Goal: Transaction & Acquisition: Purchase product/service

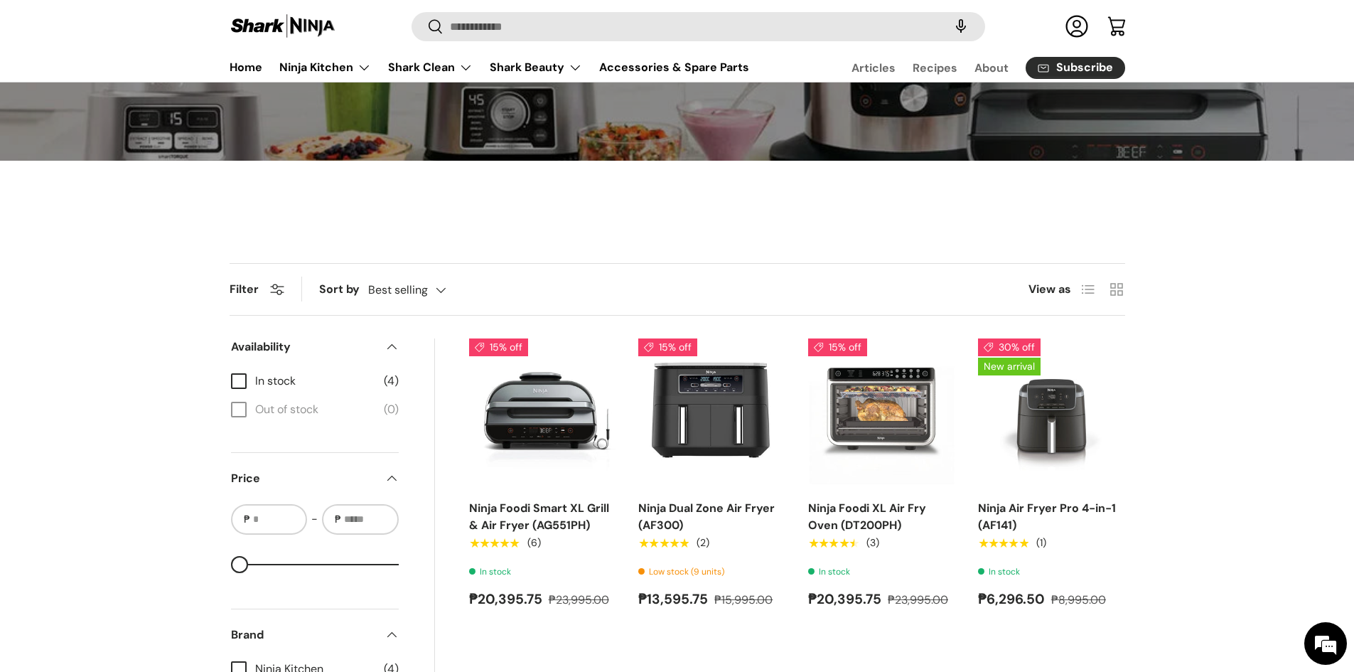
scroll to position [284, 0]
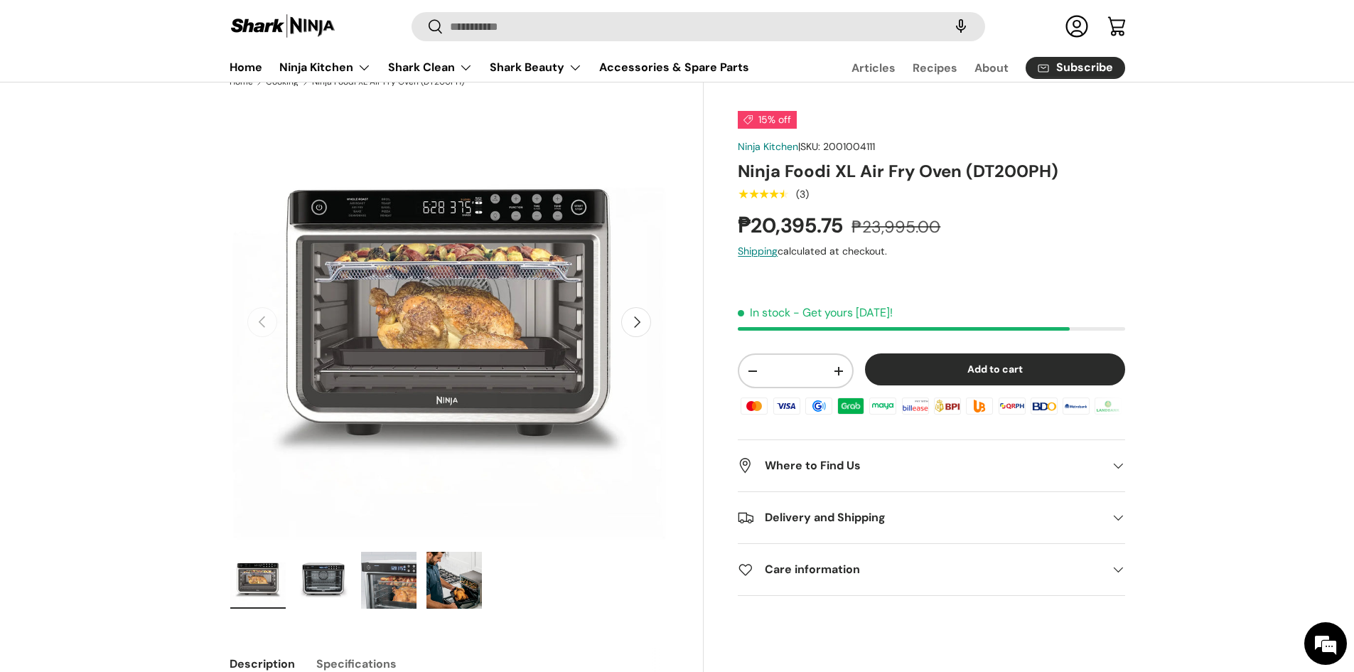
scroll to position [71, 0]
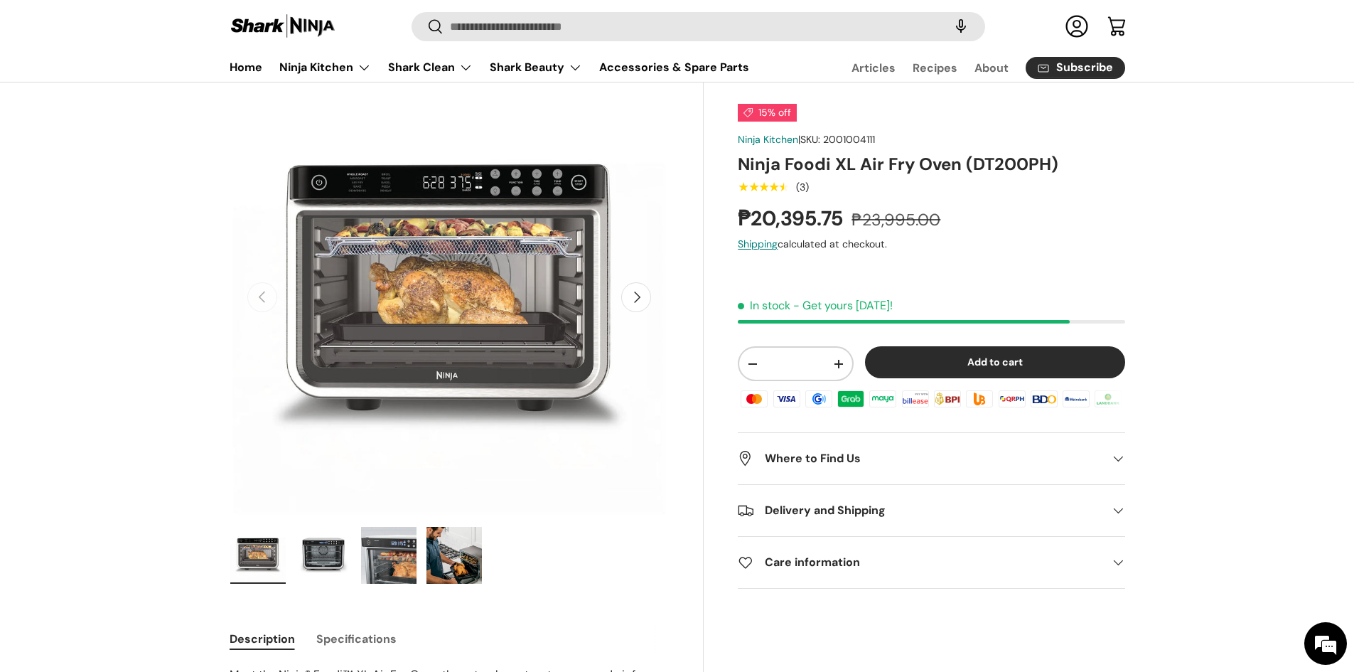
click at [369, 563] on img "Gallery Viewer" at bounding box center [388, 555] width 55 height 57
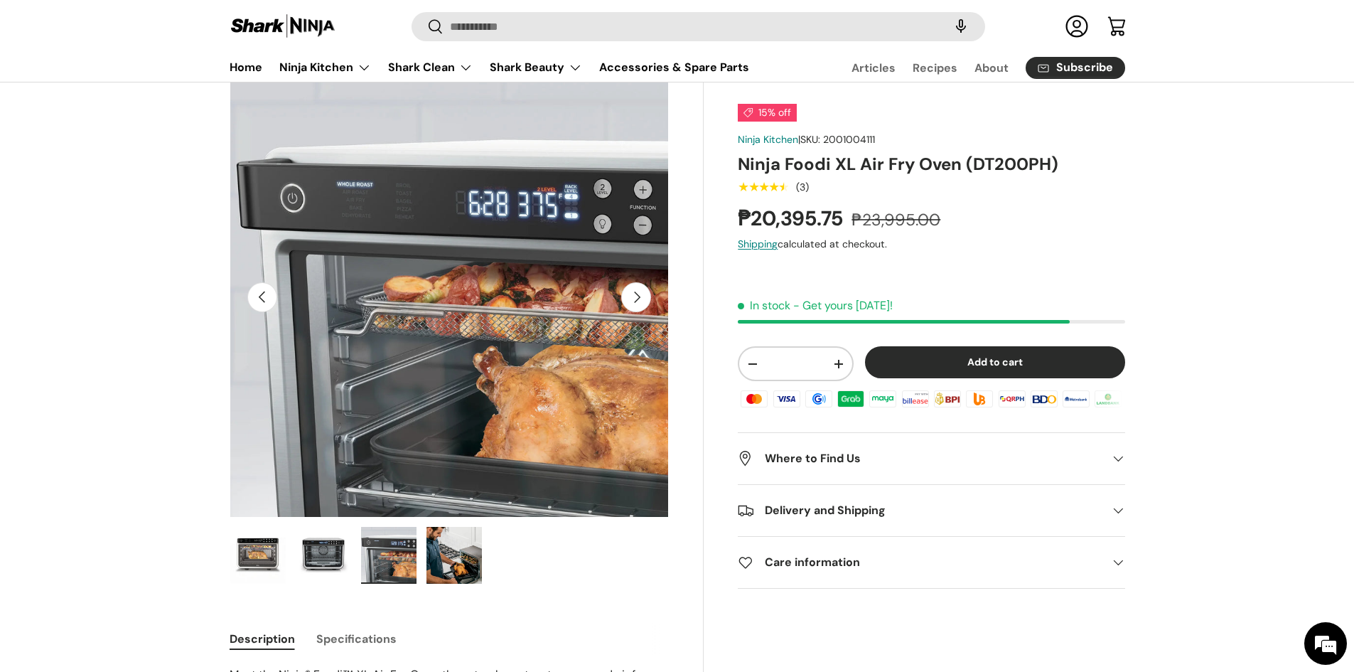
click at [439, 551] on img "Gallery Viewer" at bounding box center [453, 555] width 55 height 57
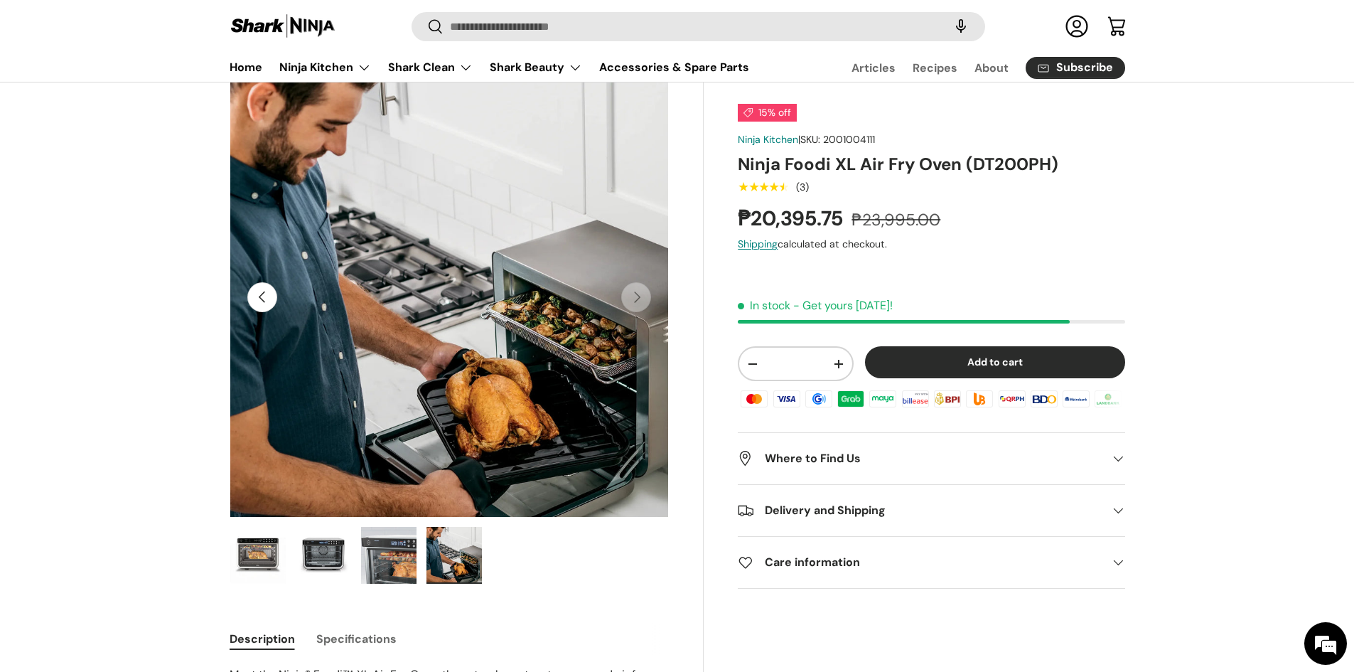
click at [311, 555] on img "Gallery Viewer" at bounding box center [323, 555] width 55 height 57
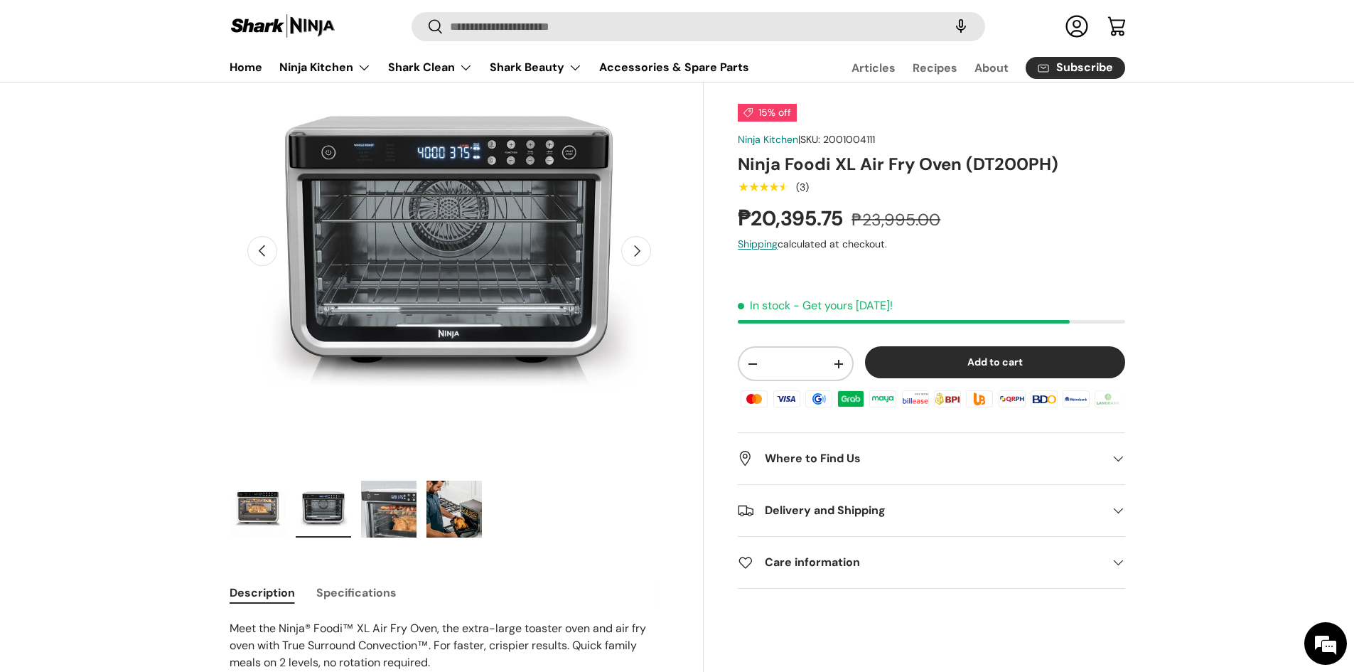
scroll to position [142, 0]
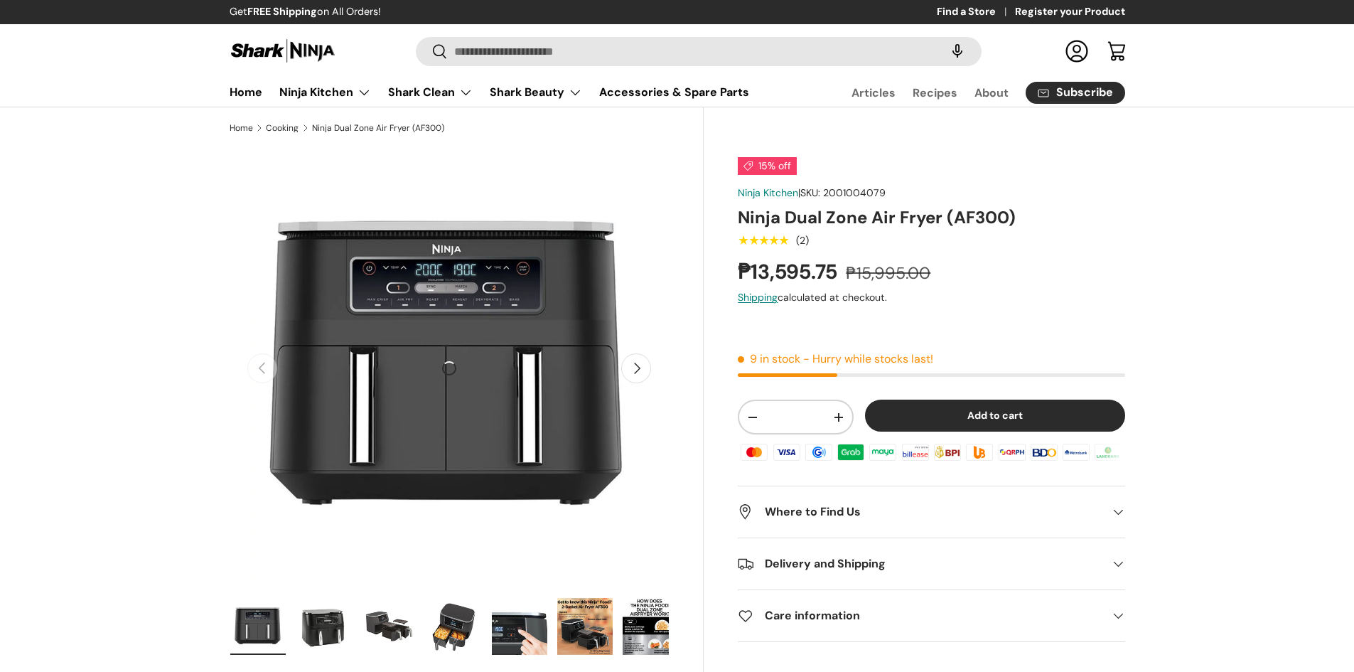
drag, startPoint x: 0, startPoint y: 0, endPoint x: 468, endPoint y: 566, distance: 734.0
click at [468, 598] on img "Gallery Viewer" at bounding box center [453, 626] width 55 height 57
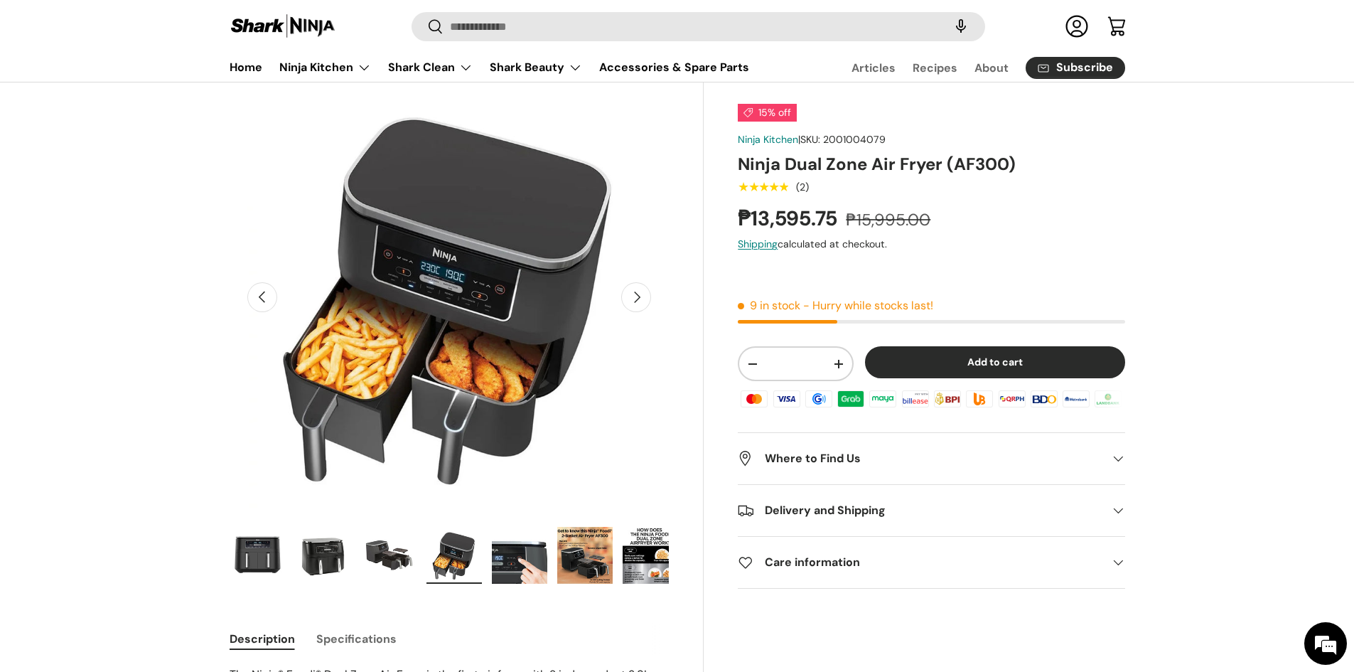
click at [591, 557] on img "Gallery Viewer" at bounding box center [584, 555] width 55 height 57
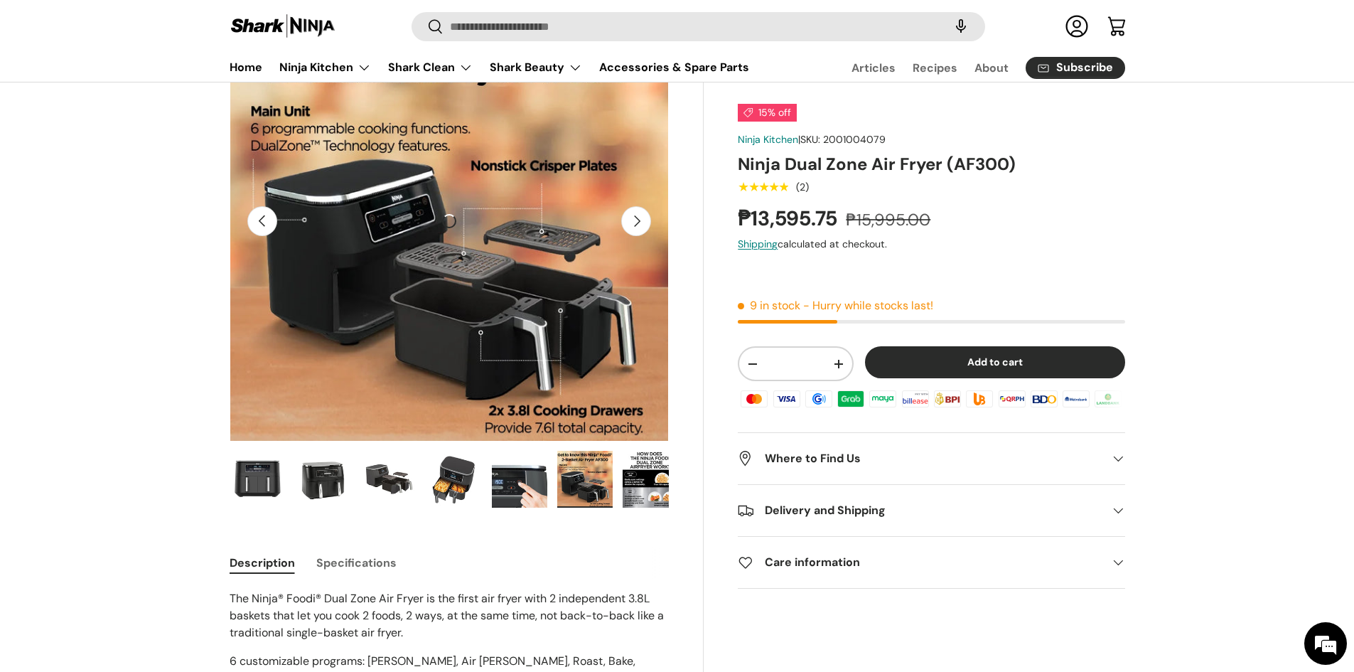
scroll to position [353, 0]
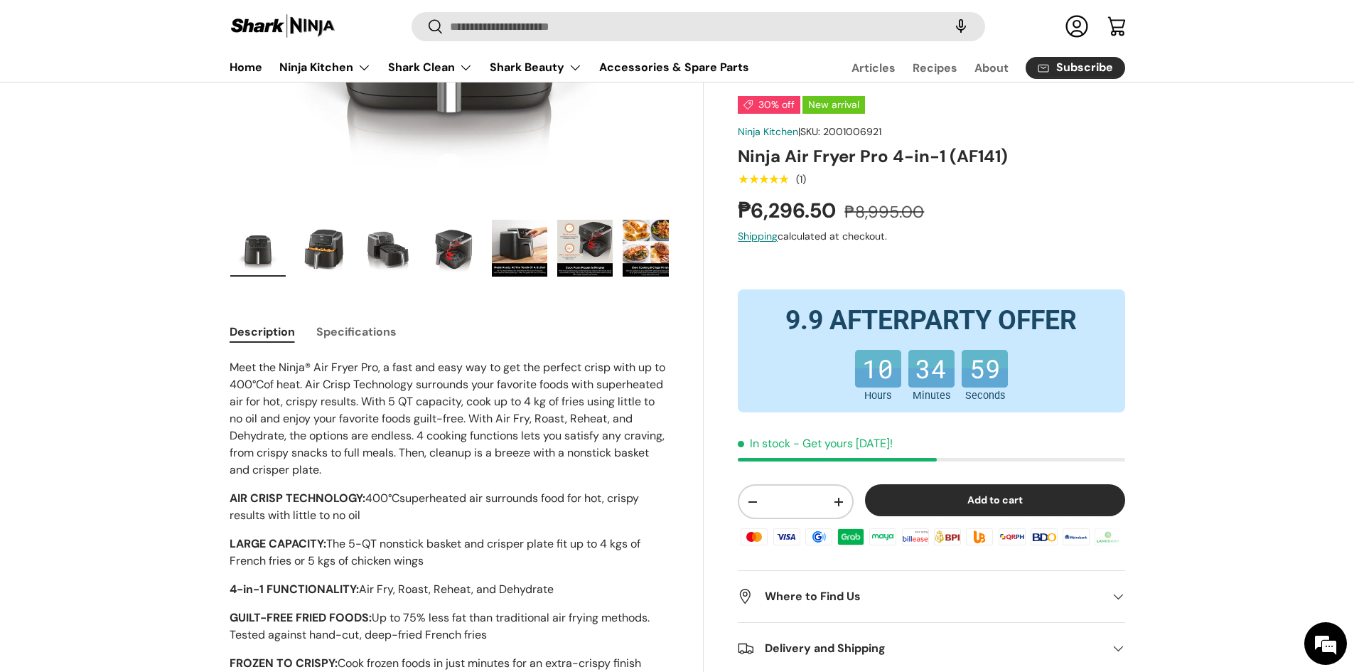
scroll to position [355, 0]
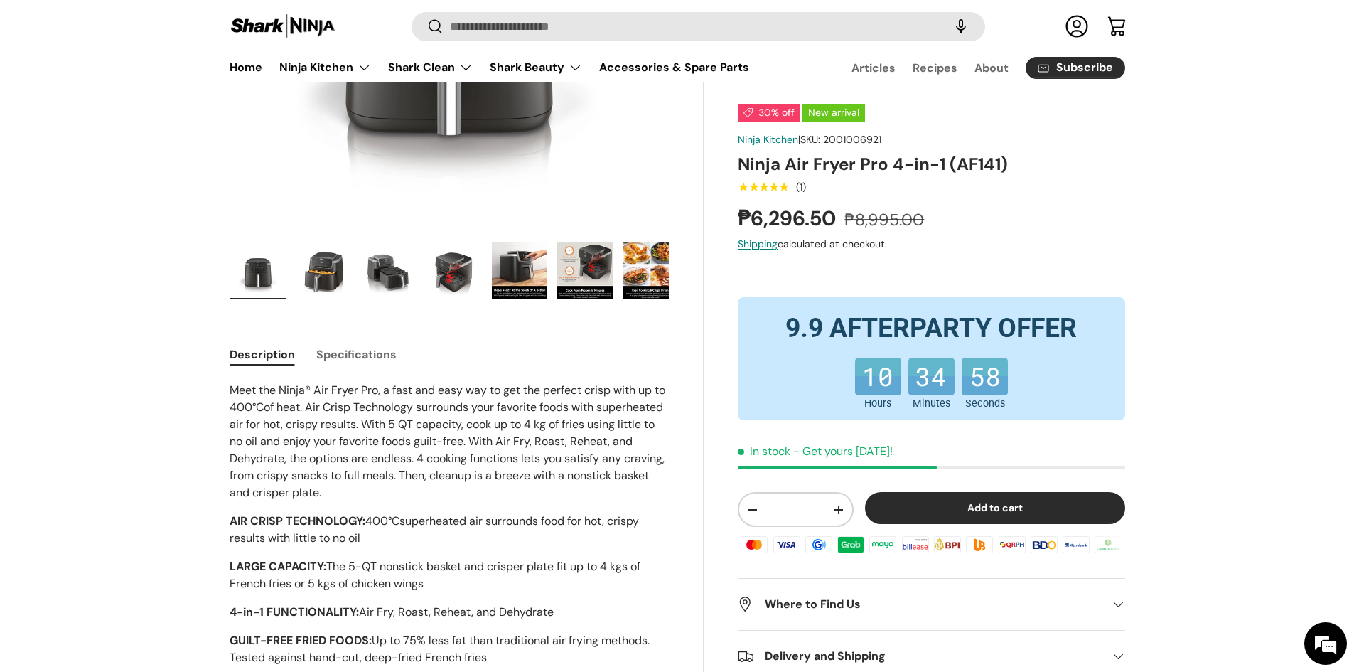
click at [519, 284] on img "Gallery Viewer" at bounding box center [519, 270] width 55 height 57
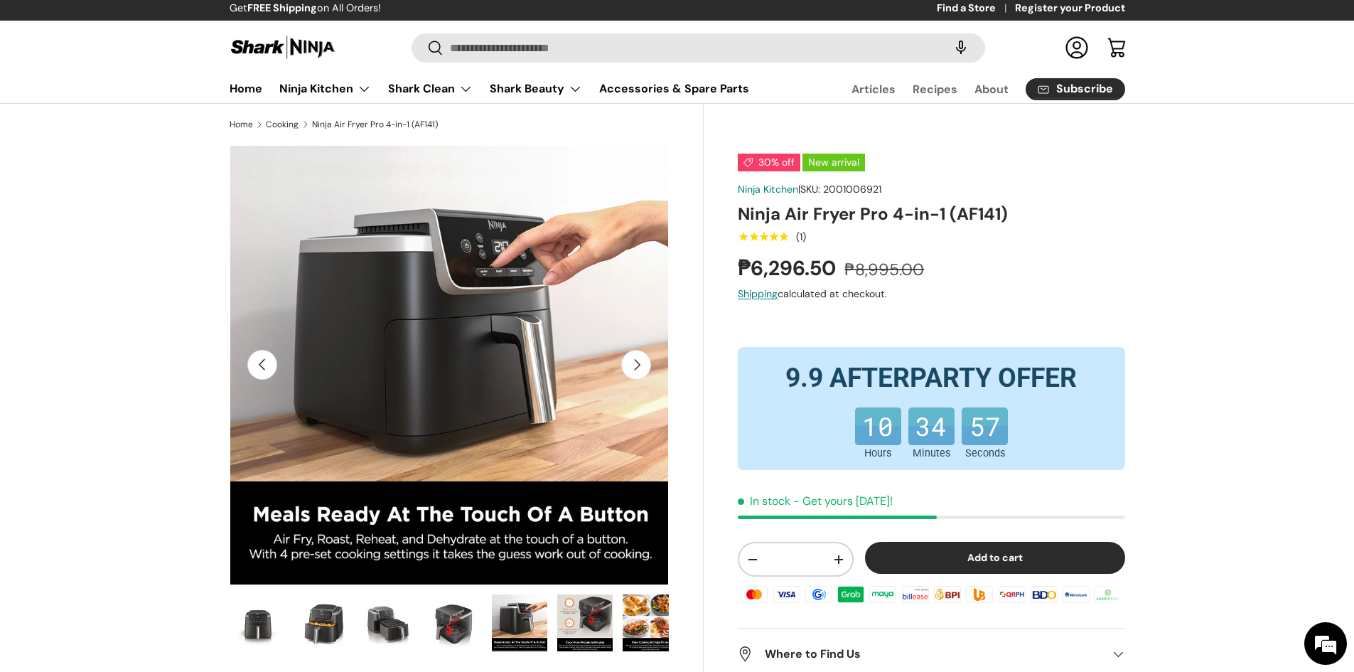
scroll to position [0, 0]
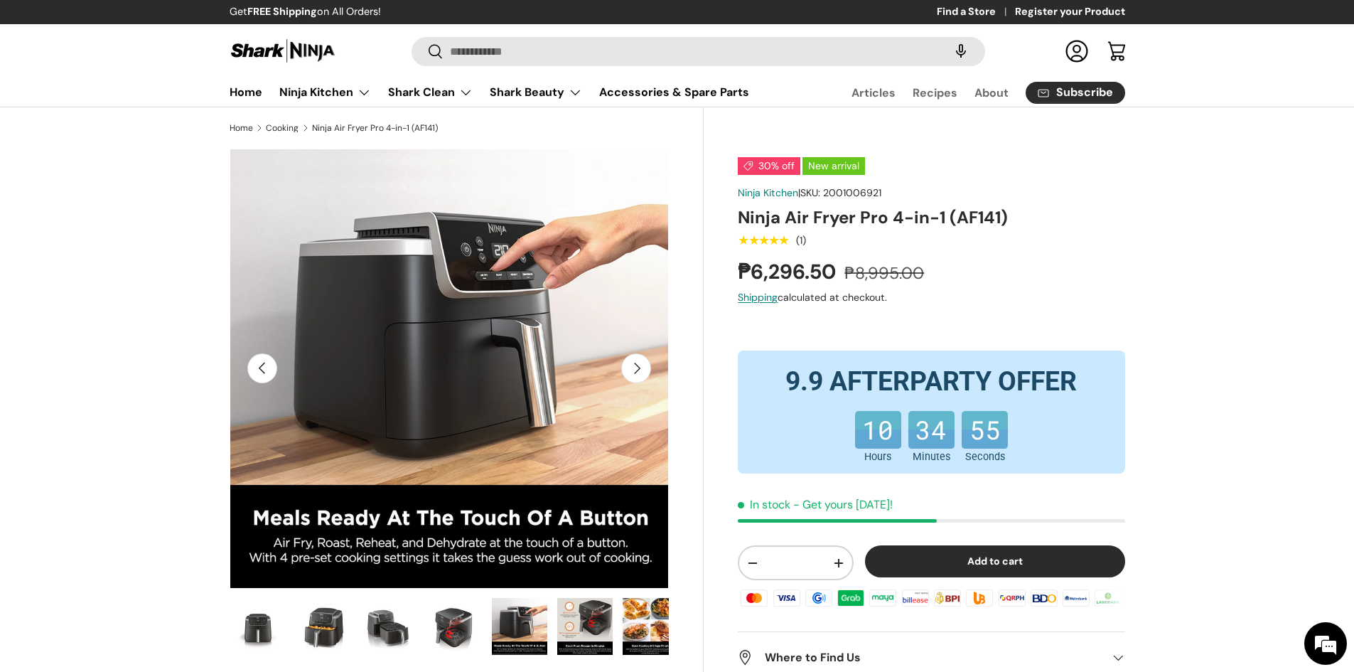
click at [639, 378] on button "Next" at bounding box center [636, 368] width 30 height 30
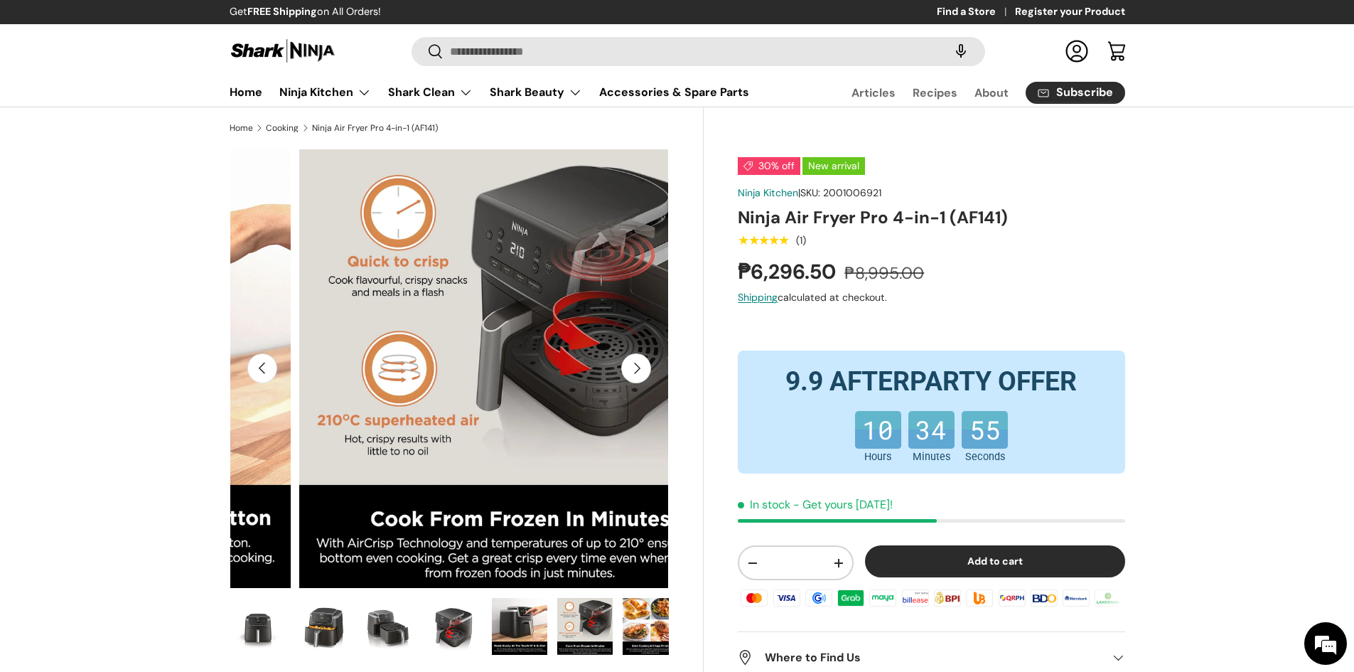
scroll to position [0, 2235]
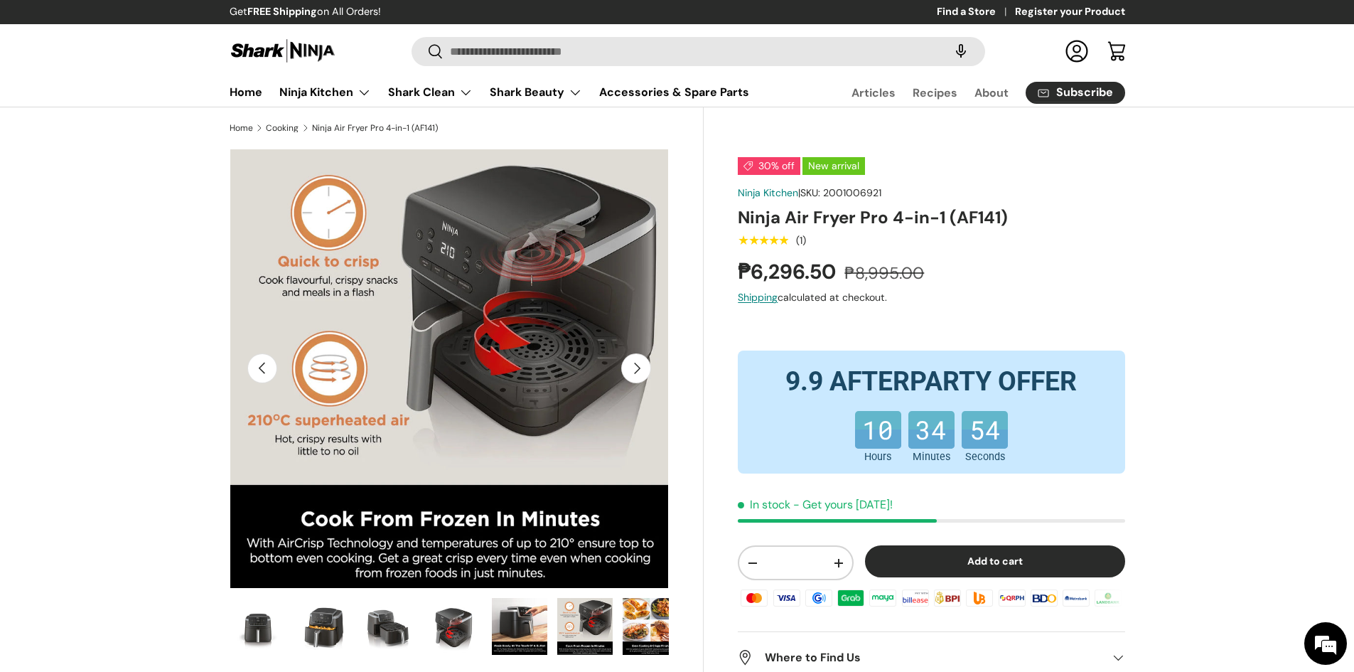
click at [639, 378] on button "Next" at bounding box center [636, 368] width 30 height 30
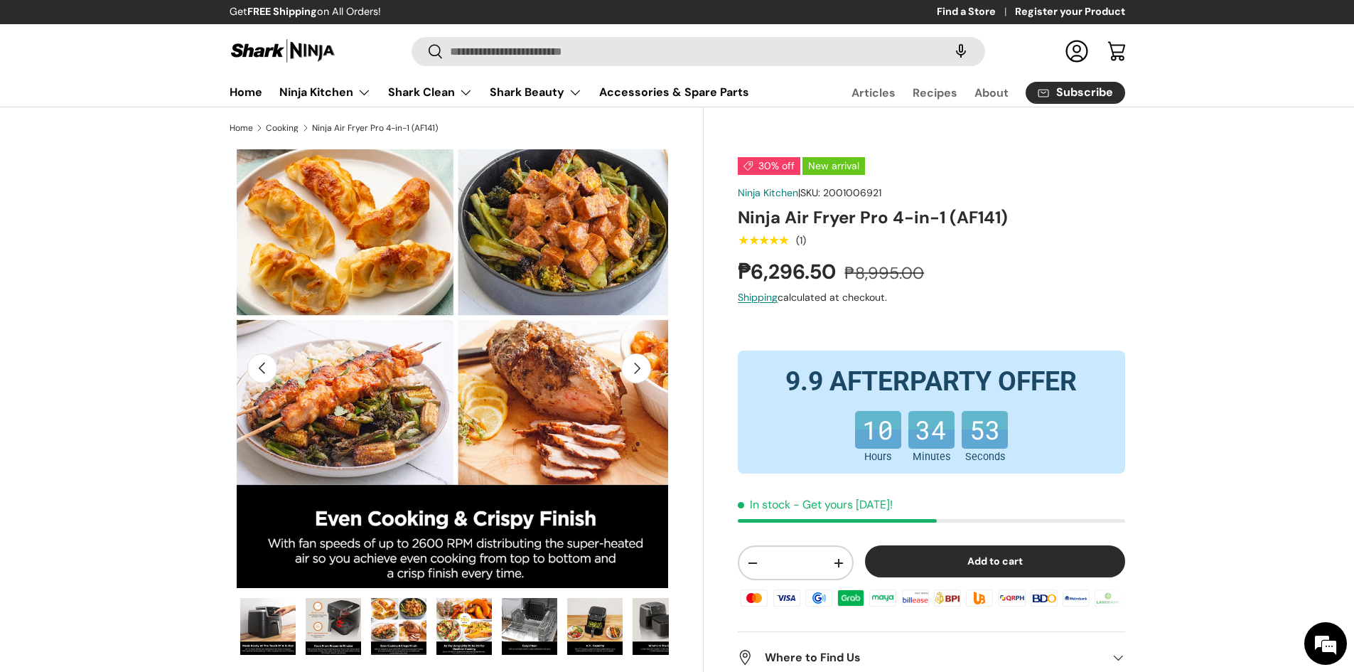
scroll to position [0, 2682]
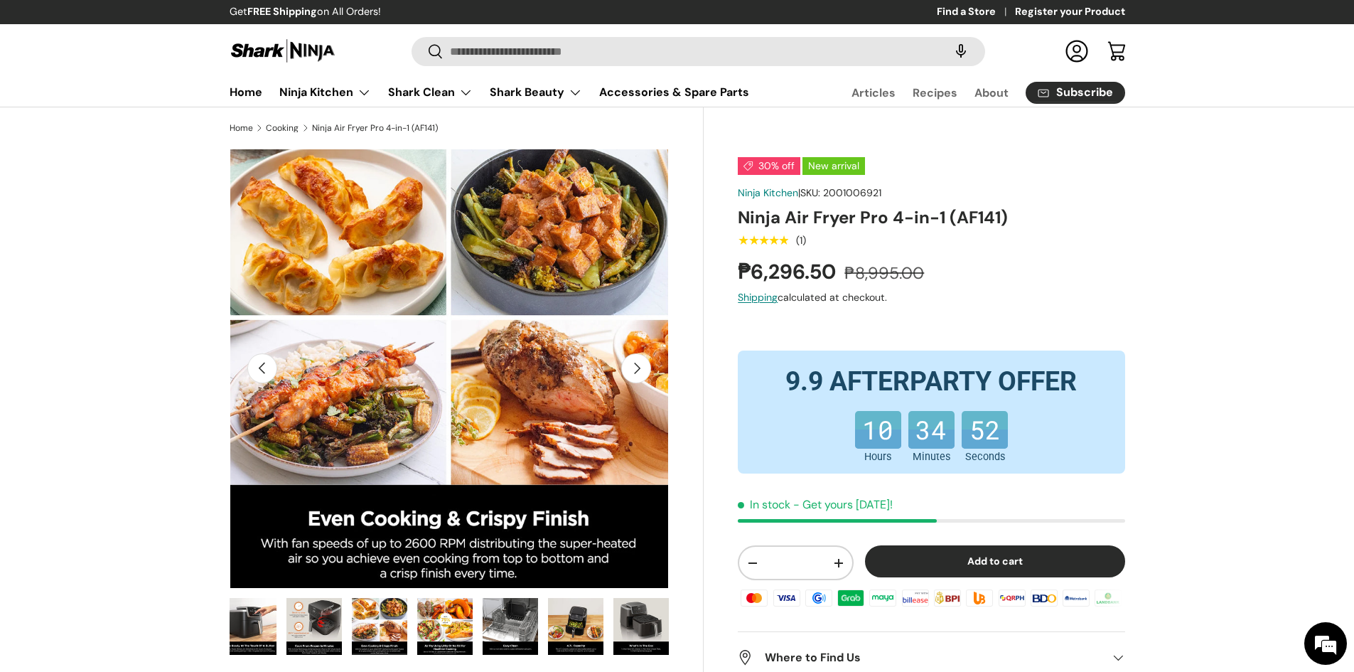
click at [639, 378] on button "Next" at bounding box center [636, 368] width 30 height 30
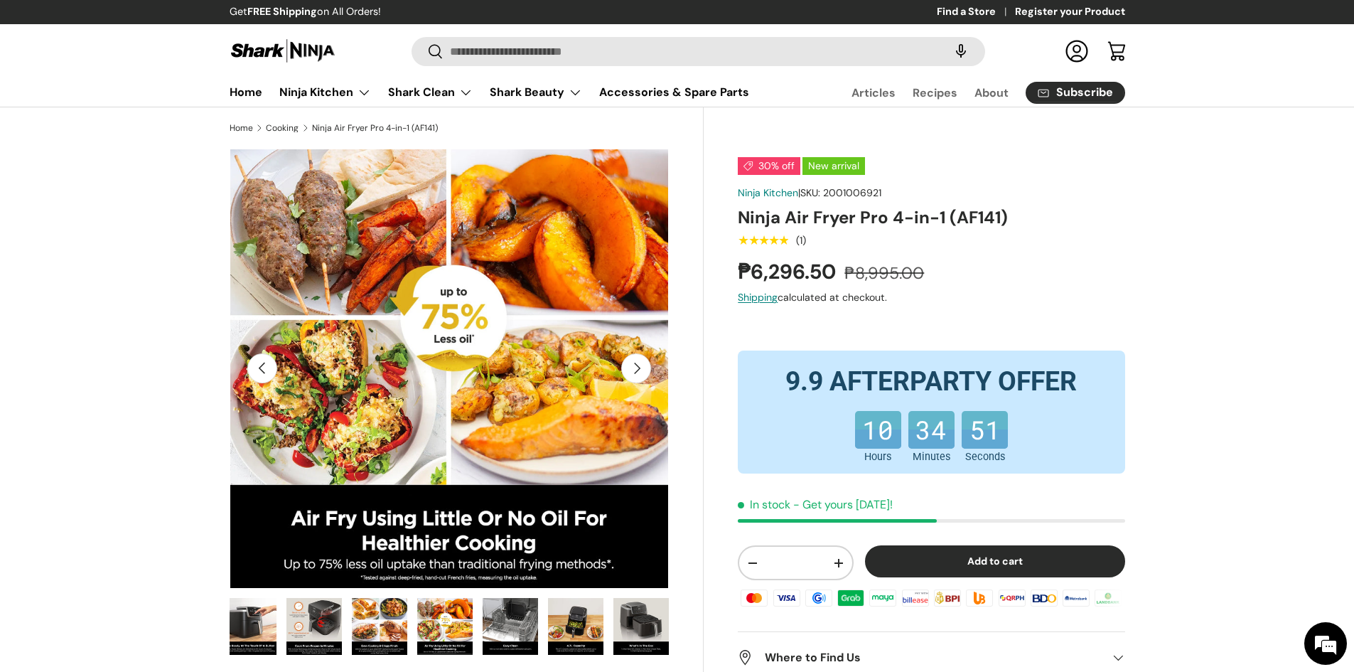
click at [639, 378] on button "Next" at bounding box center [636, 368] width 30 height 30
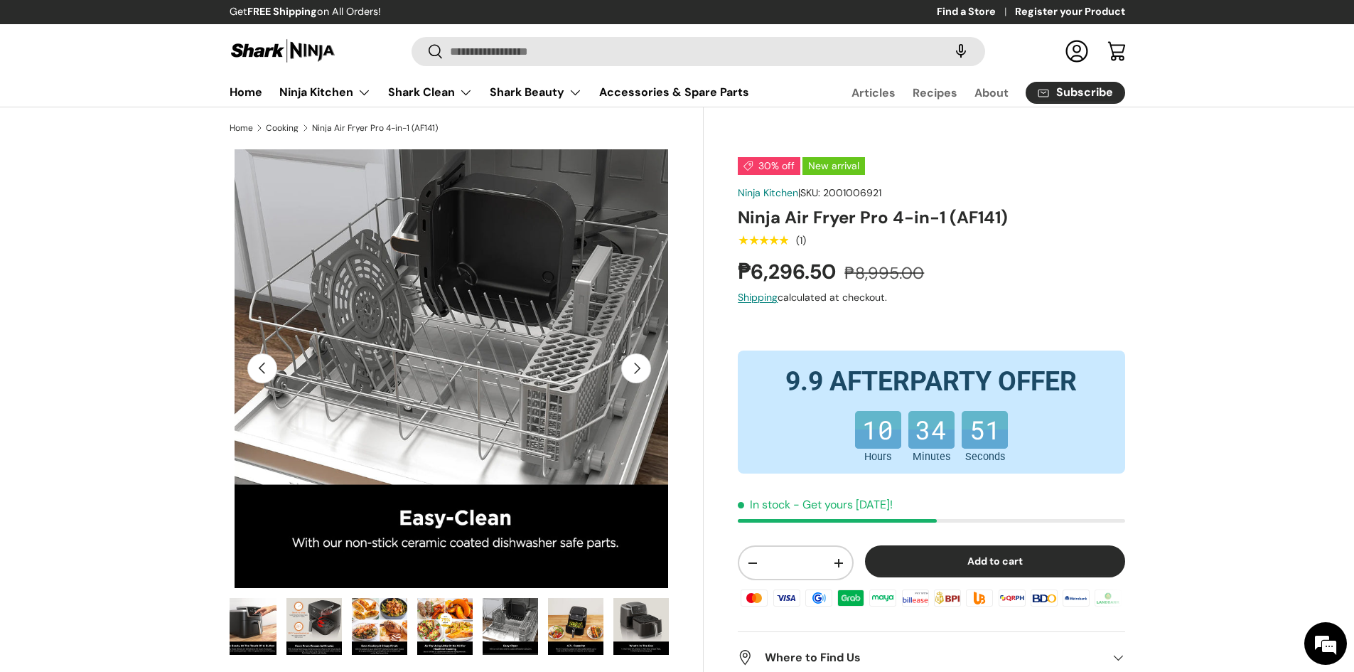
scroll to position [0, 3575]
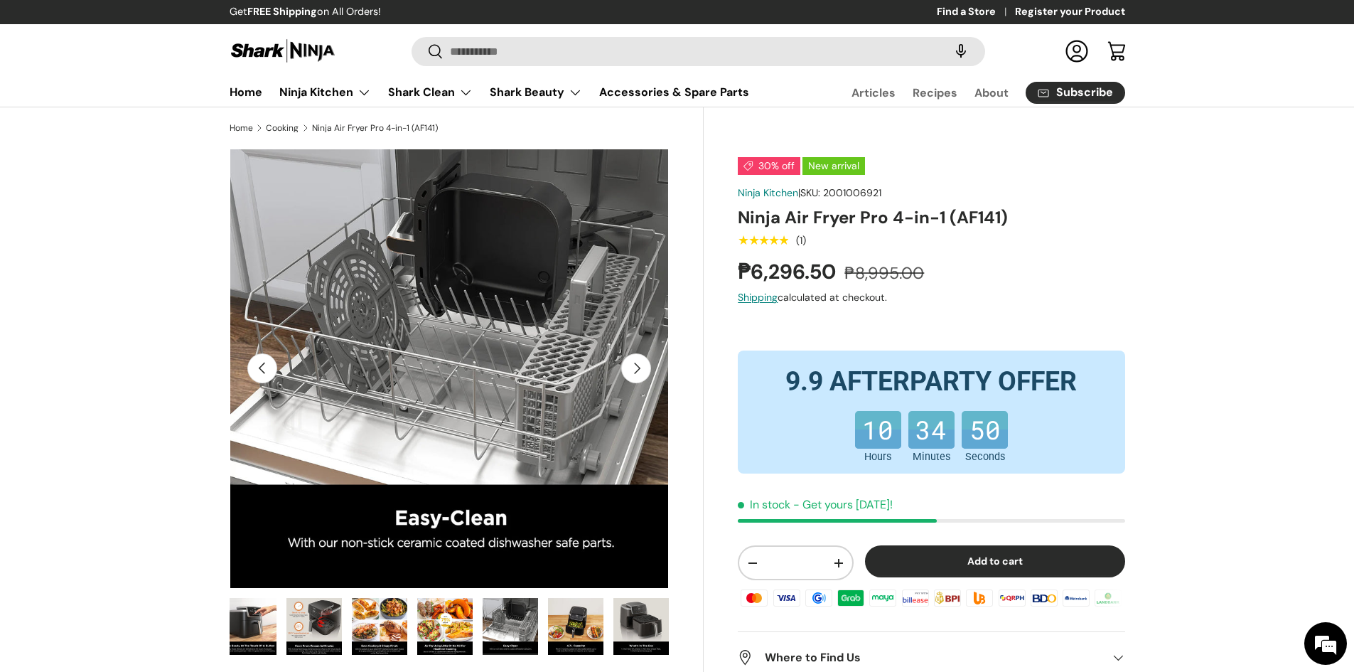
click at [639, 378] on button "Next" at bounding box center [636, 368] width 30 height 30
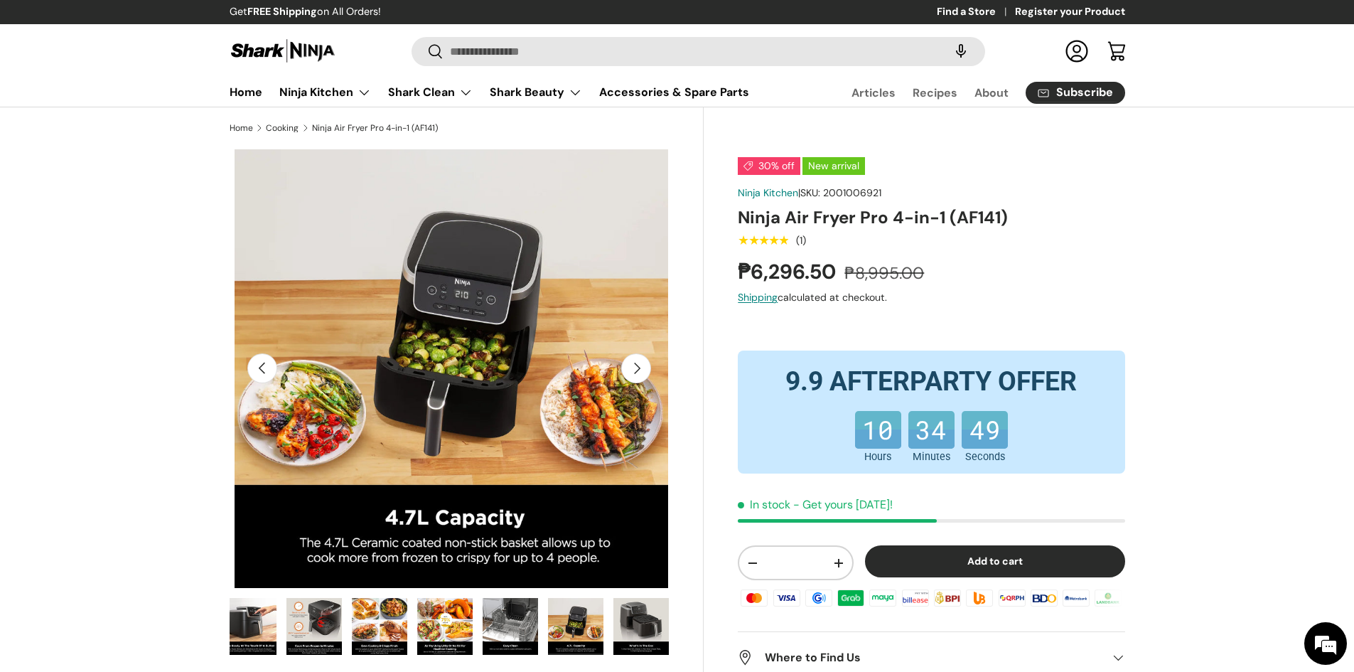
scroll to position [0, 4022]
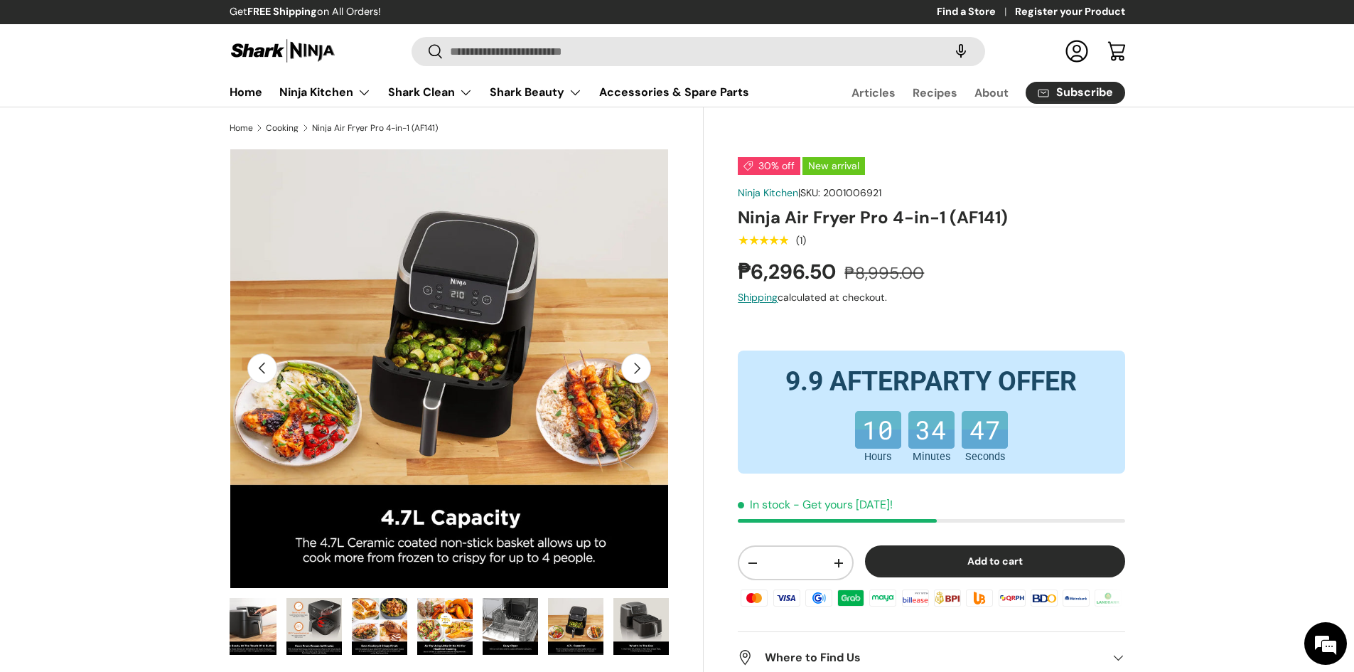
click at [639, 378] on button "Next" at bounding box center [636, 368] width 30 height 30
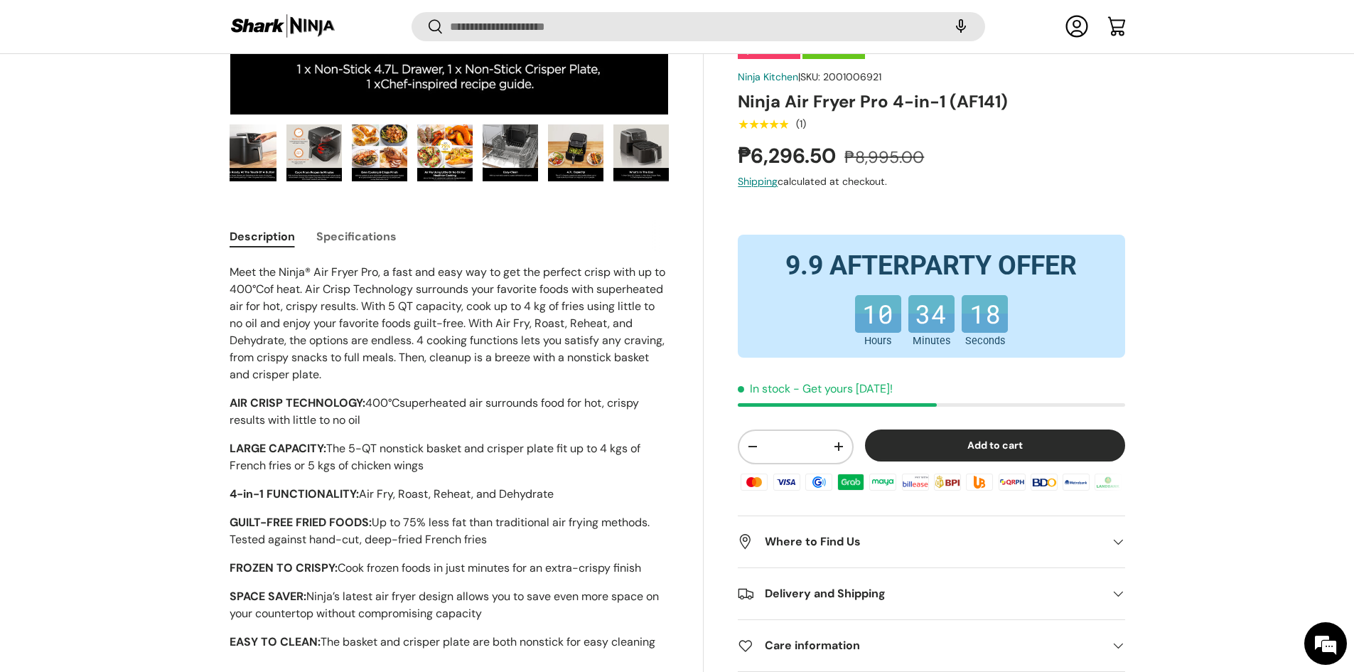
scroll to position [495, 0]
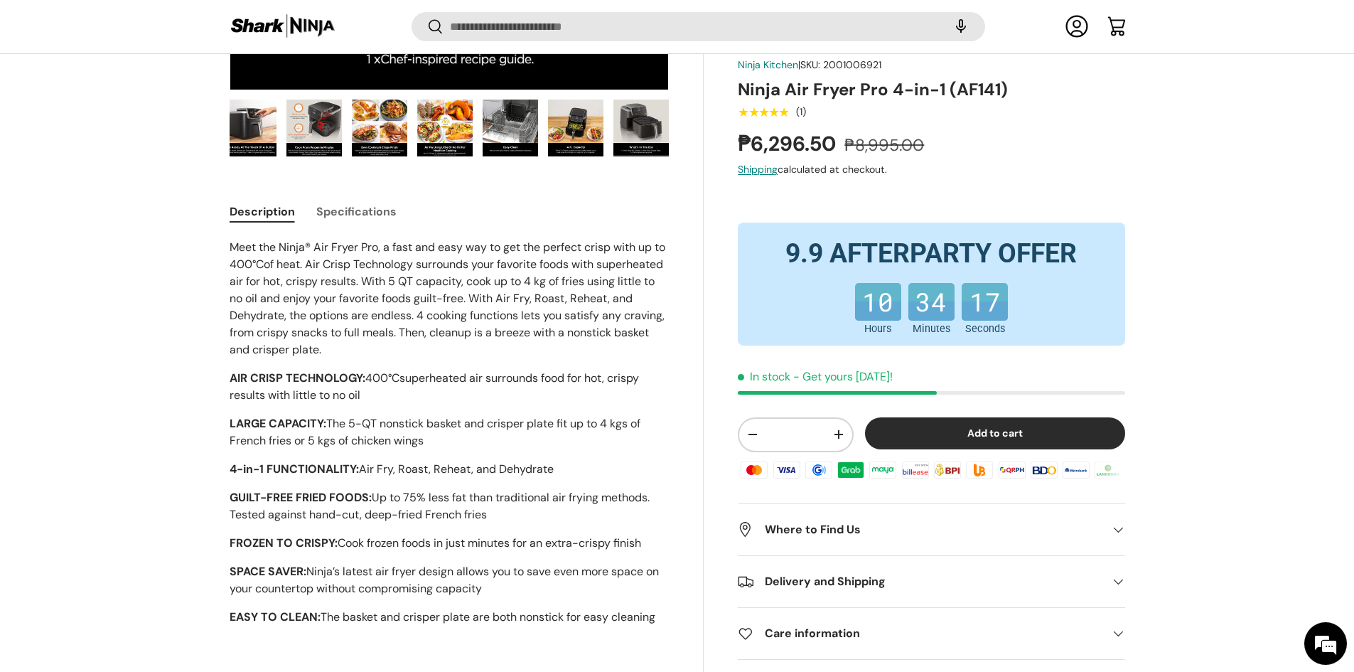
click at [1117, 585] on span at bounding box center [1118, 581] width 14 height 14
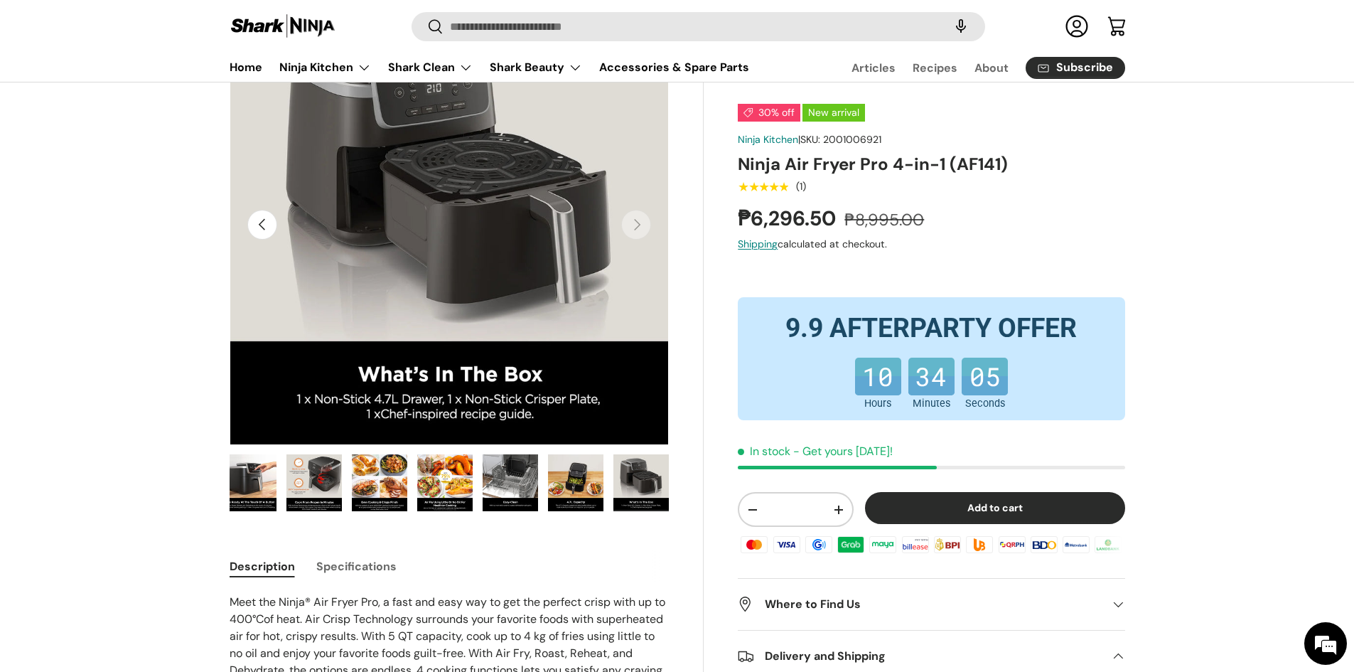
scroll to position [142, 0]
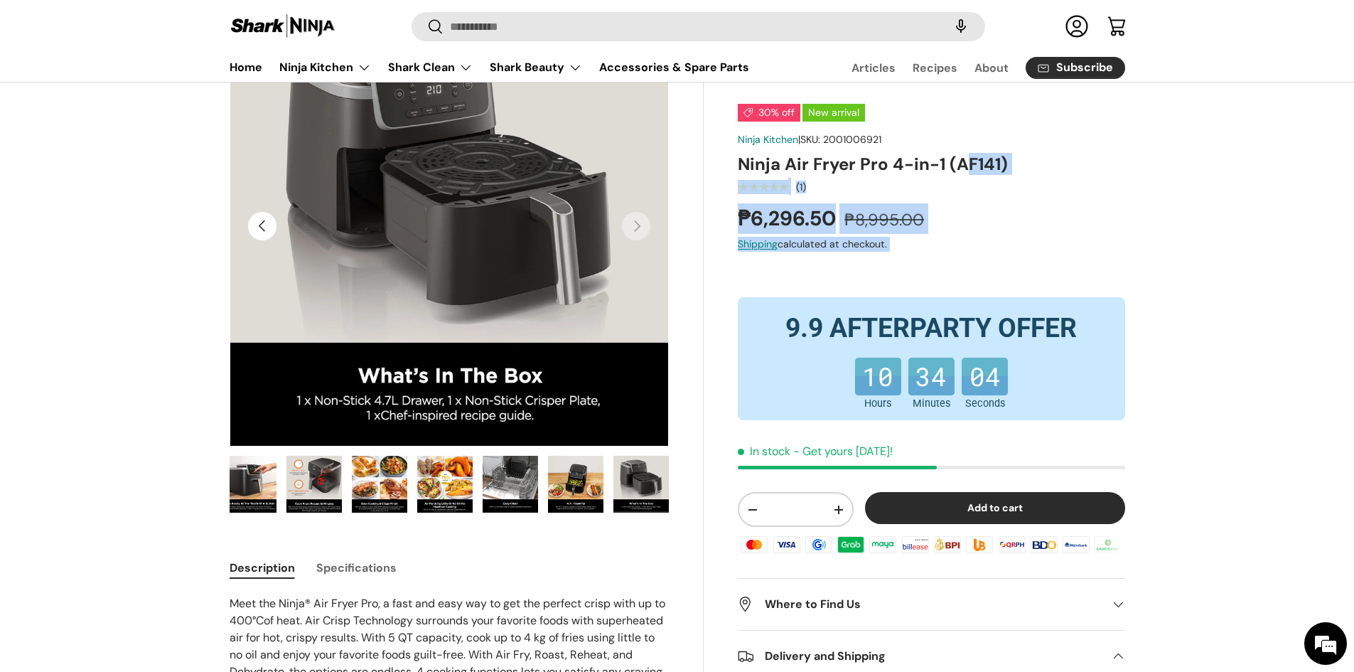
drag, startPoint x: 733, startPoint y: 163, endPoint x: 968, endPoint y: 163, distance: 235.3
click at [968, 163] on div "30% off New arrival Ninja Kitchen | SKU: 2001006921 Ninja Air Fryer Pro 4-in-1 …" at bounding box center [914, 524] width 421 height 1037
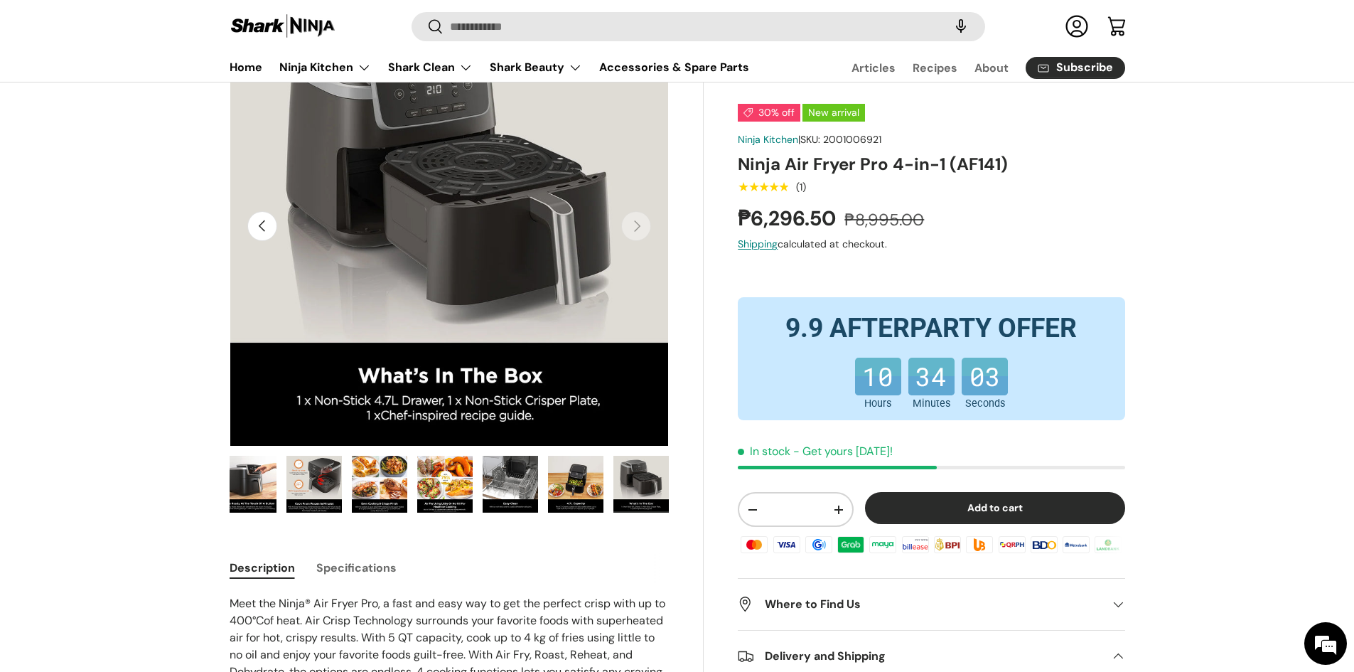
click at [867, 164] on h1 "Ninja Air Fryer Pro 4-in-1 (AF141)" at bounding box center [931, 164] width 387 height 22
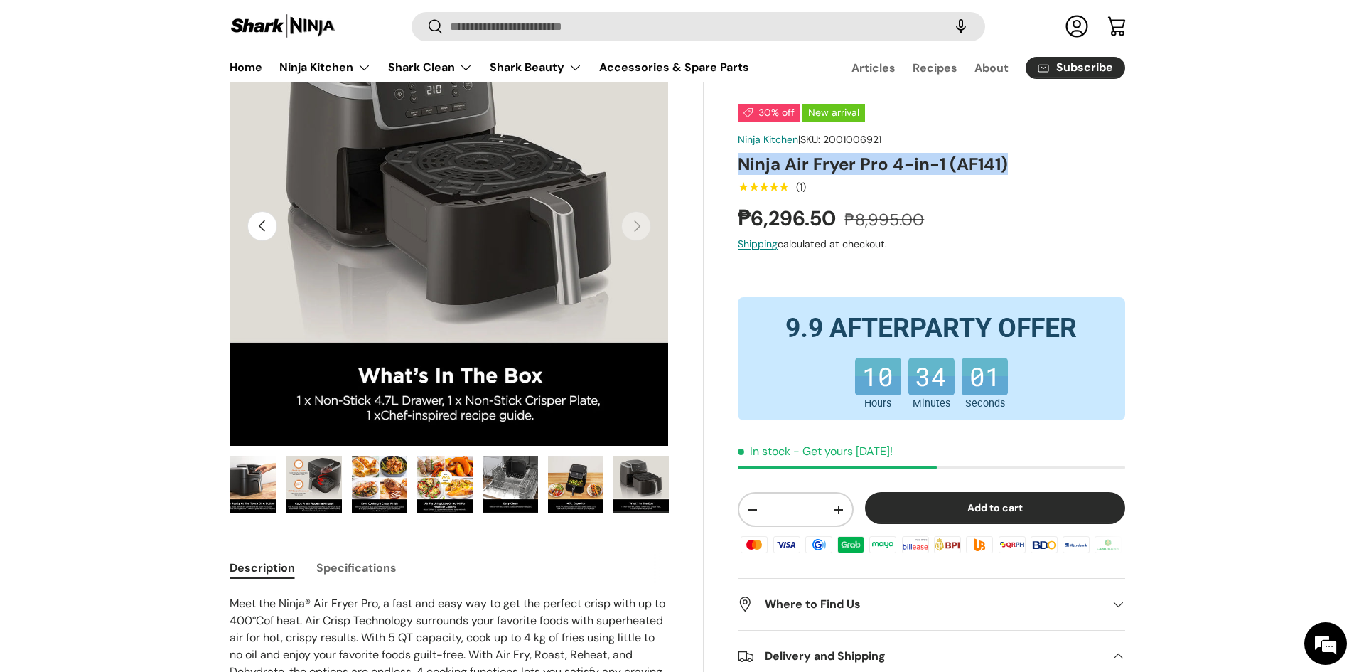
drag, startPoint x: 740, startPoint y: 164, endPoint x: 1020, endPoint y: 170, distance: 280.1
click at [1020, 170] on h1 "Ninja Air Fryer Pro 4-in-1 (AF141)" at bounding box center [931, 164] width 387 height 22
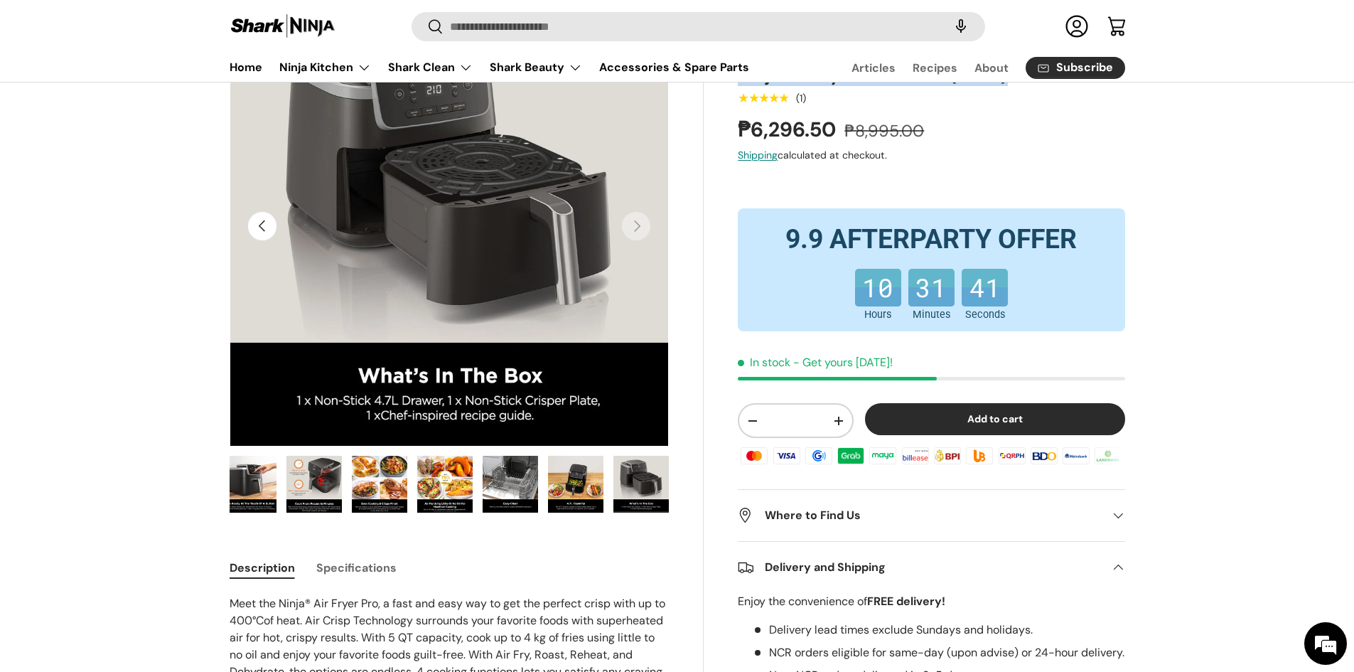
click at [911, 425] on button "Add to cart" at bounding box center [995, 419] width 260 height 32
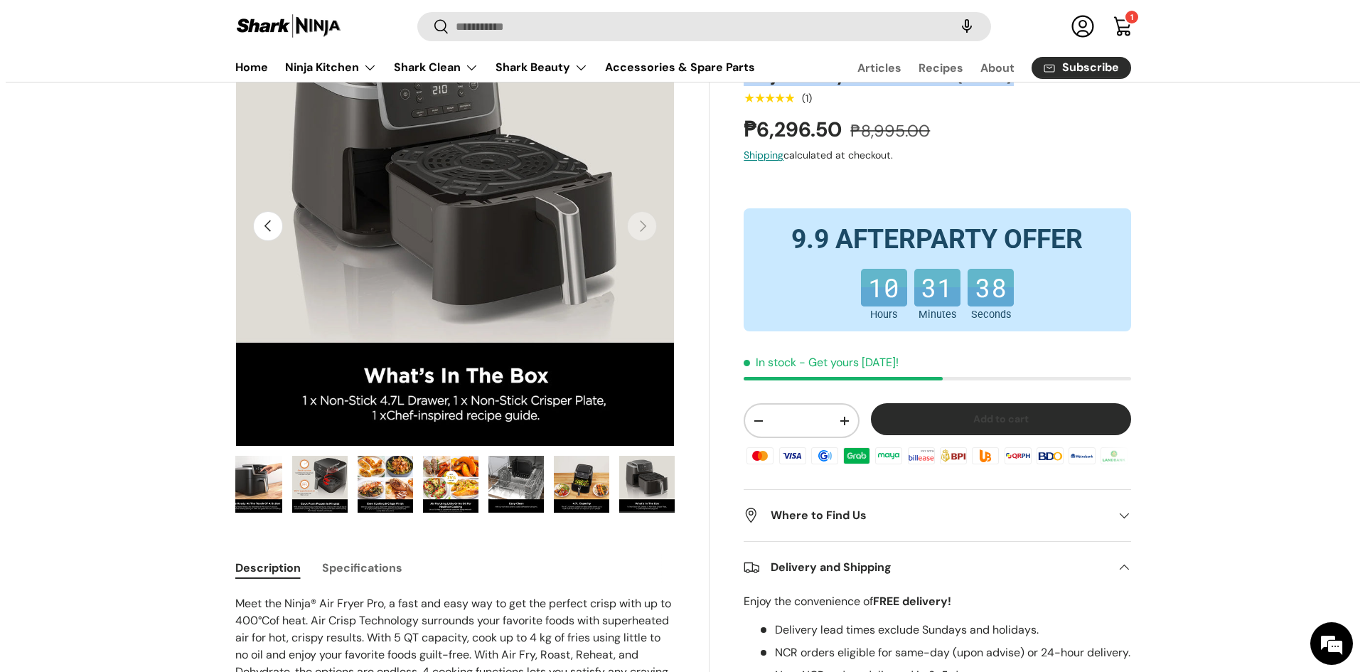
scroll to position [0, 0]
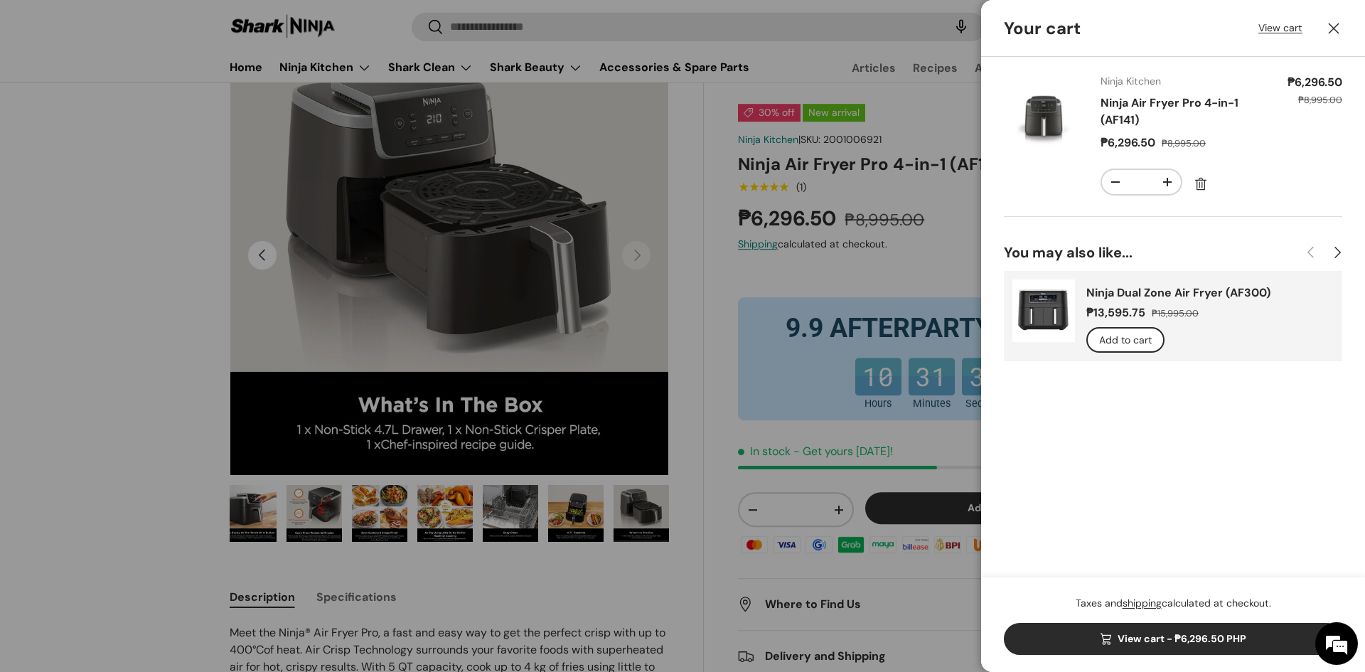
click at [696, 363] on div at bounding box center [682, 336] width 1365 height 672
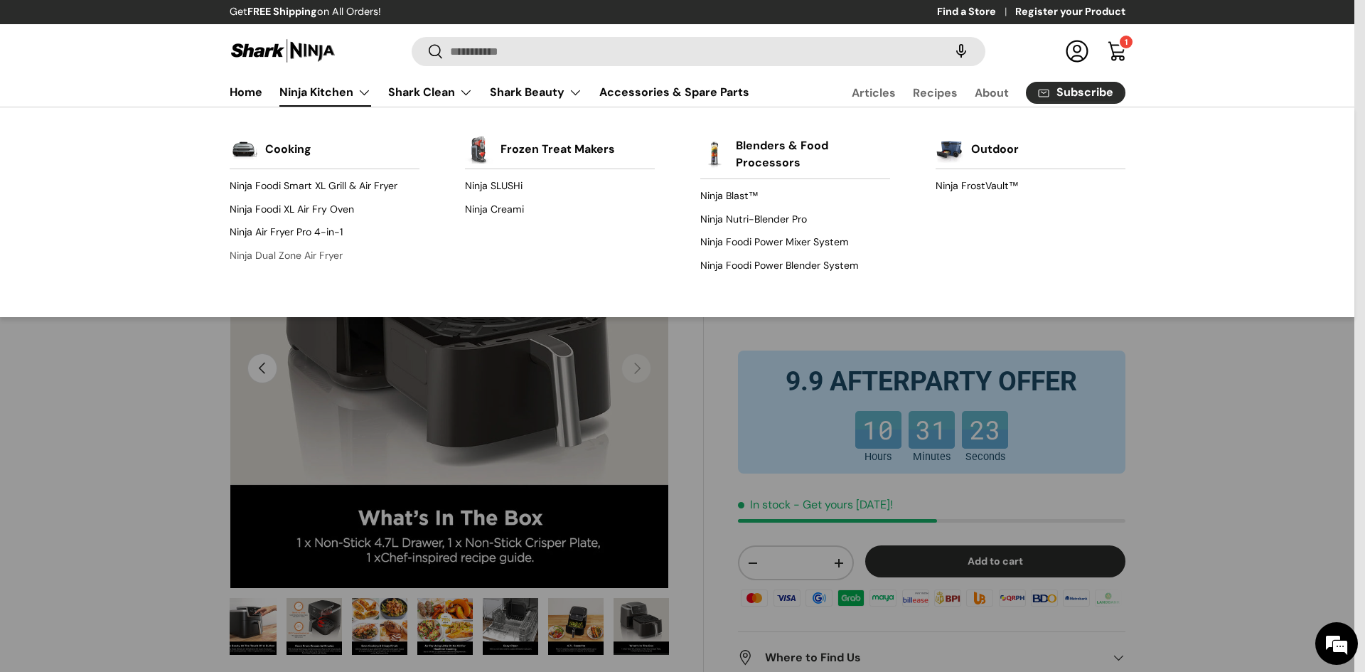
click at [316, 260] on link "Ninja Dual Zone Air Fryer" at bounding box center [325, 255] width 190 height 23
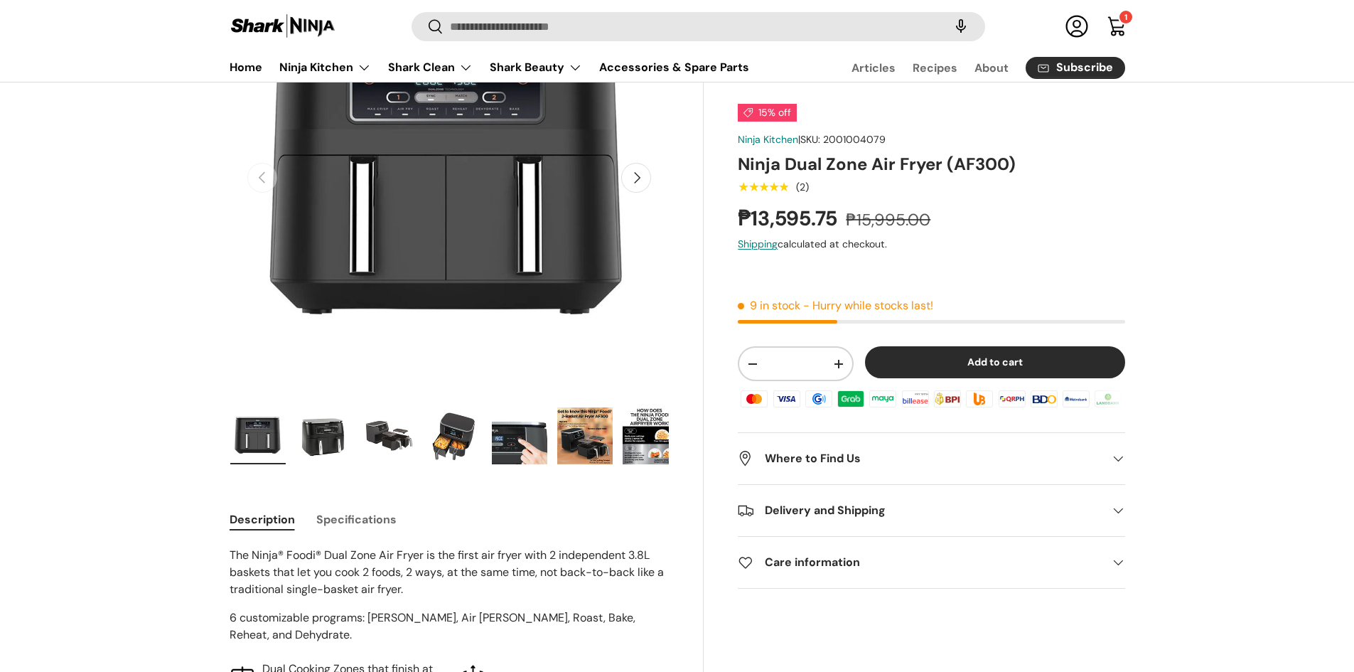
scroll to position [213, 0]
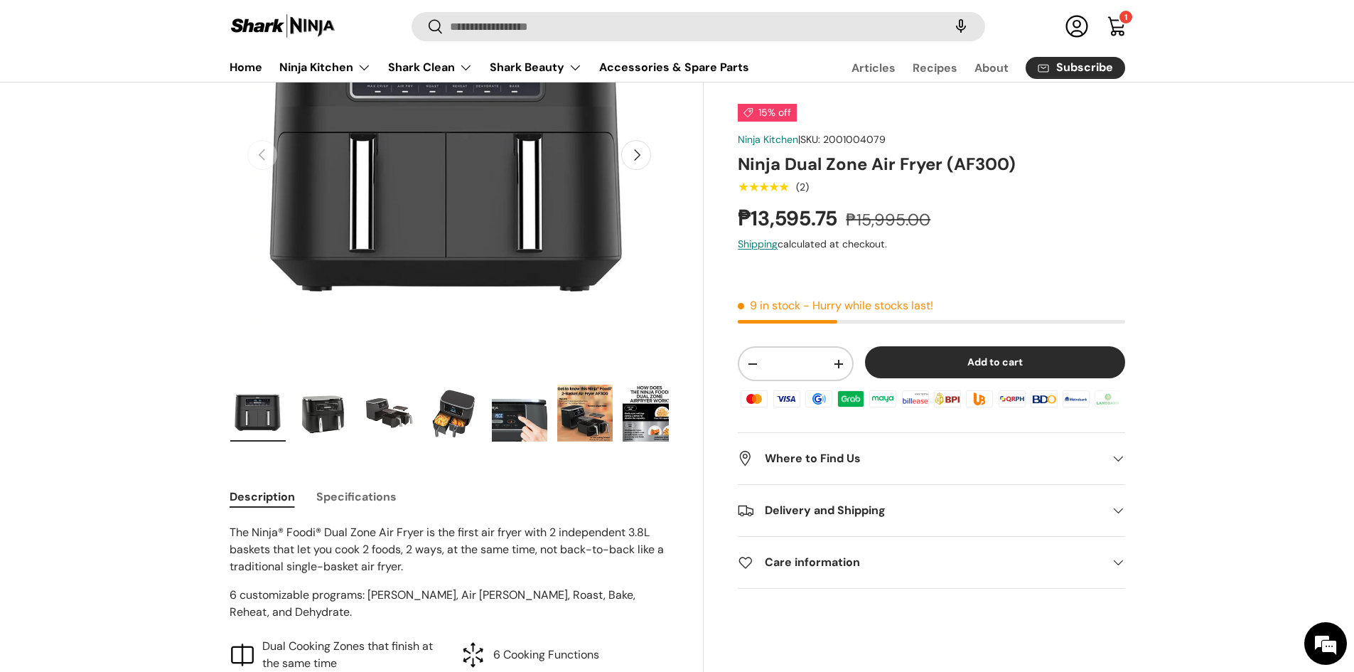
click at [648, 421] on img "Gallery Viewer" at bounding box center [650, 413] width 55 height 57
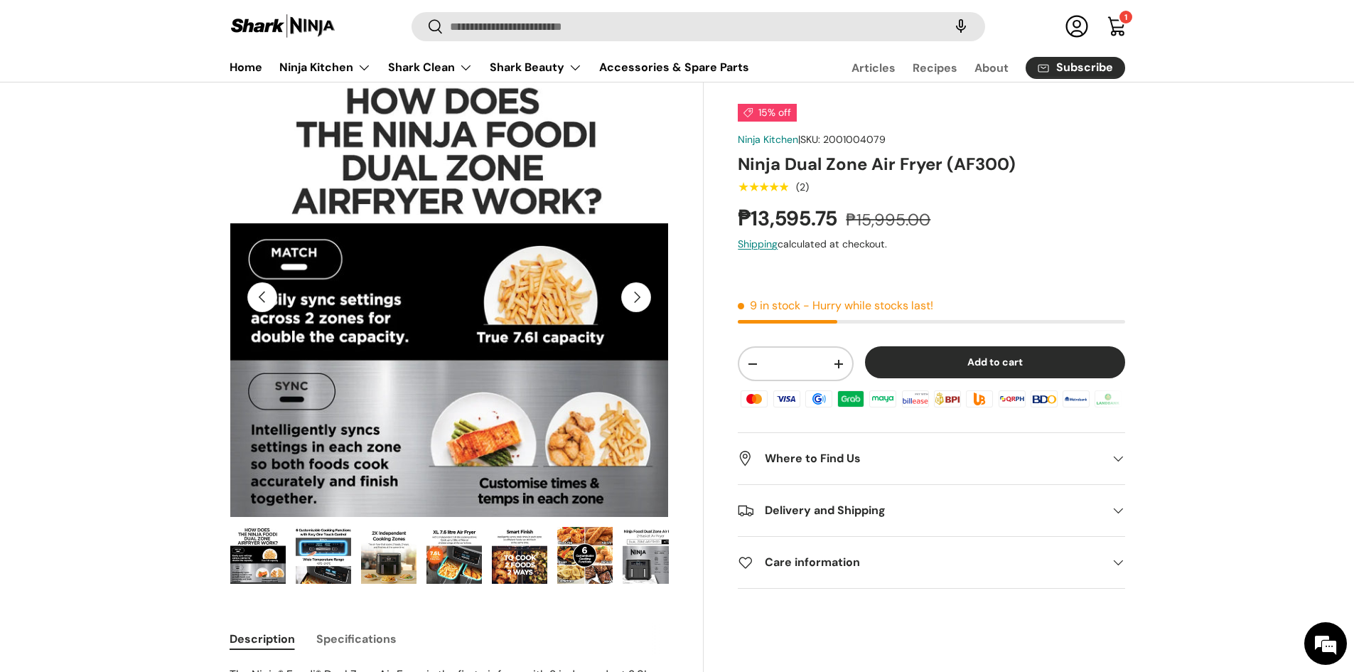
scroll to position [0, 0]
click at [638, 562] on img "Gallery Viewer" at bounding box center [650, 555] width 55 height 57
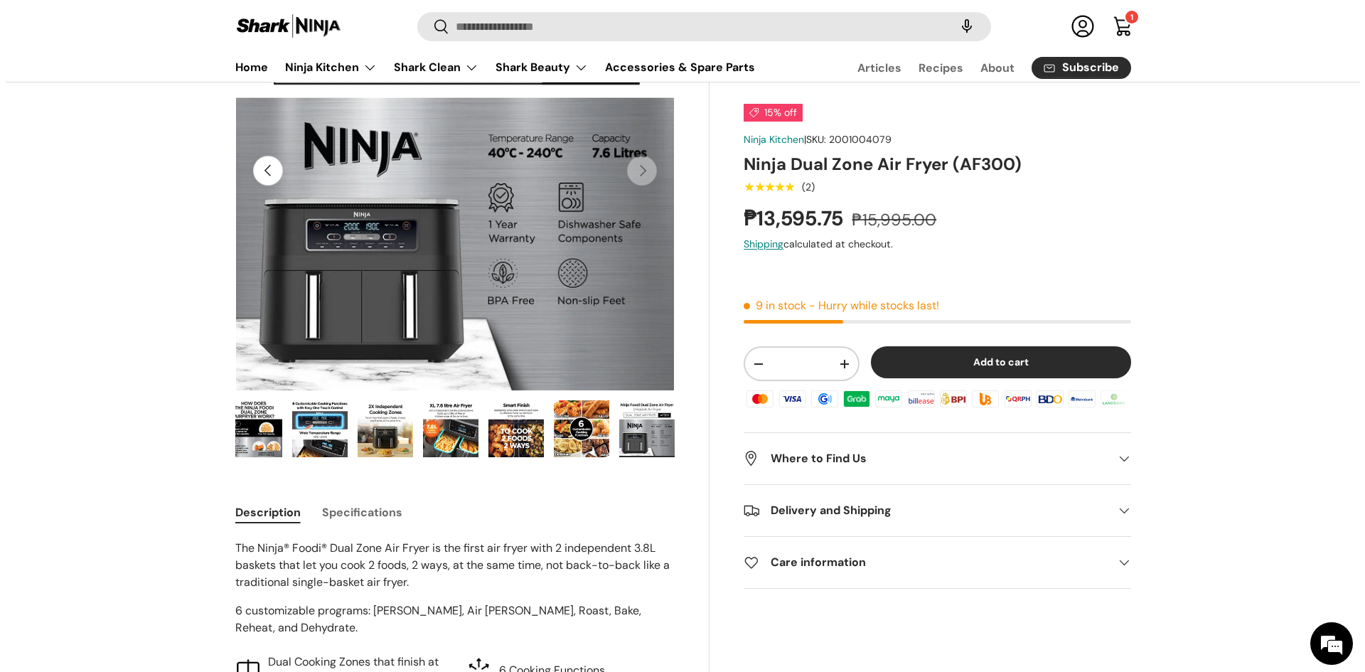
scroll to position [71, 0]
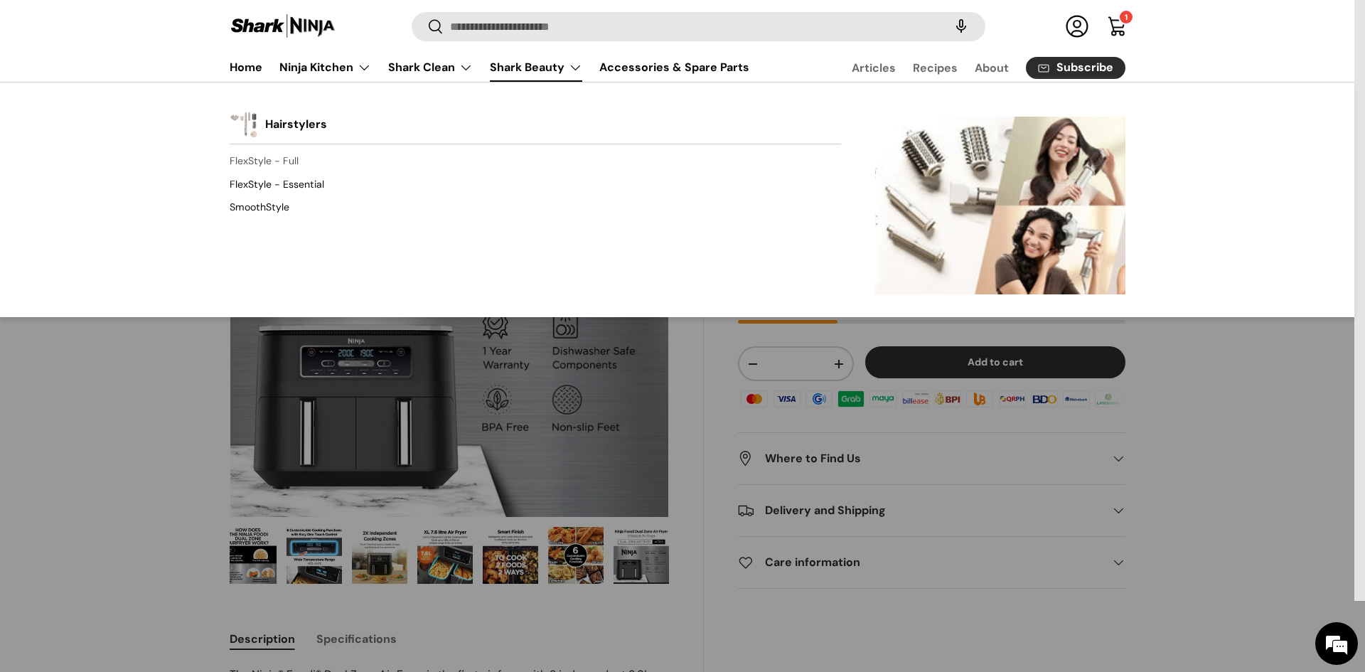
click at [274, 163] on link "FlexStyle - Full" at bounding box center [535, 161] width 611 height 23
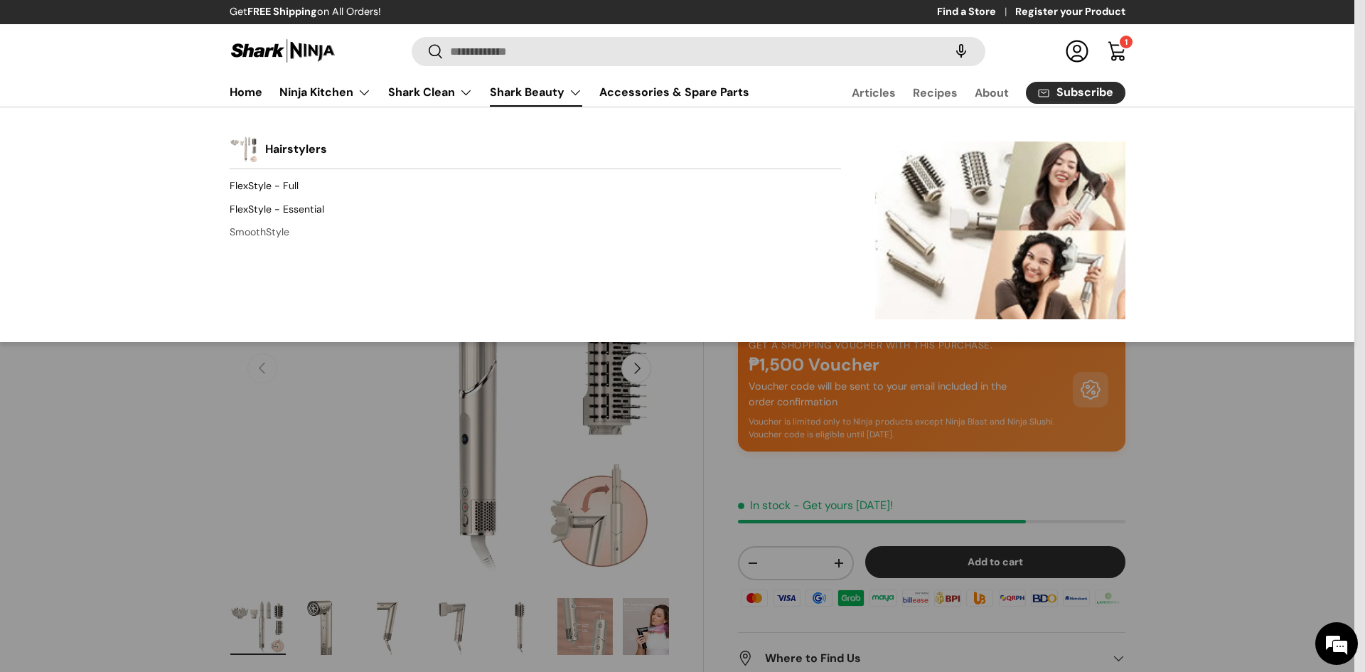
click at [272, 233] on link "SmoothStyle" at bounding box center [535, 232] width 611 height 23
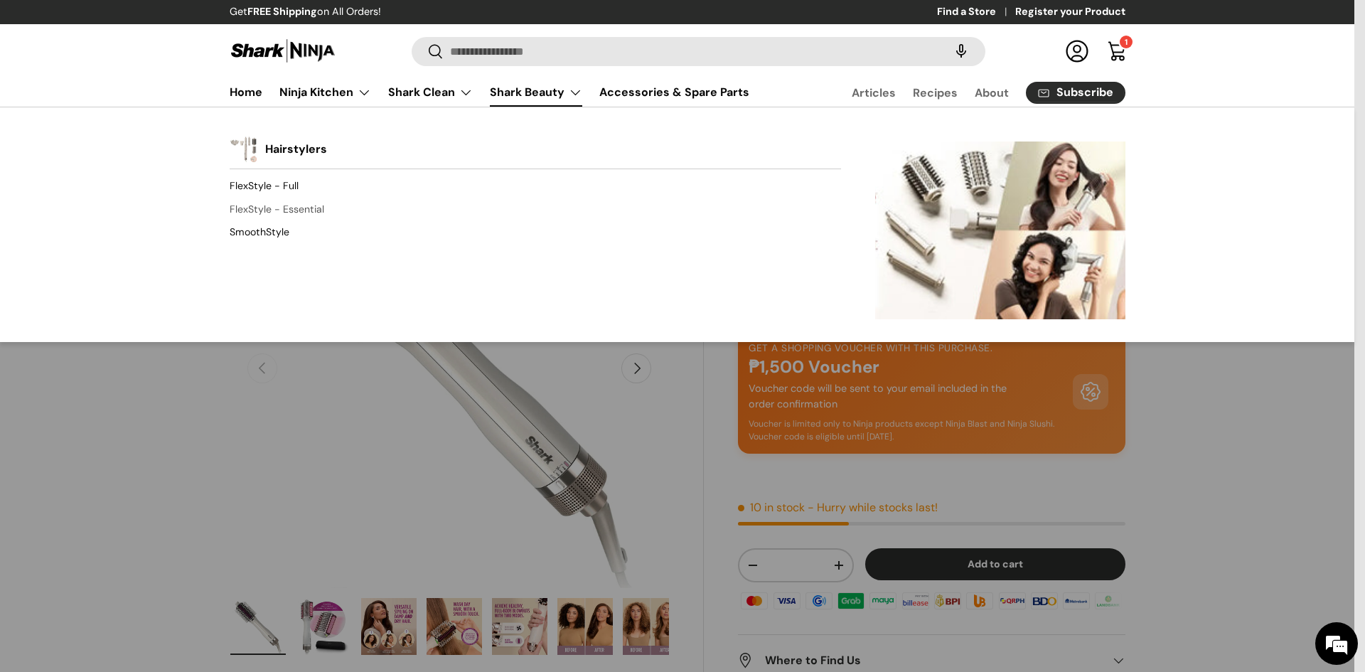
click at [311, 209] on link "FlexStyle - Essential" at bounding box center [535, 209] width 611 height 23
click at [308, 215] on link "FlexStyle - Essential" at bounding box center [535, 209] width 611 height 23
click at [288, 205] on link "FlexStyle - Essential" at bounding box center [535, 209] width 611 height 23
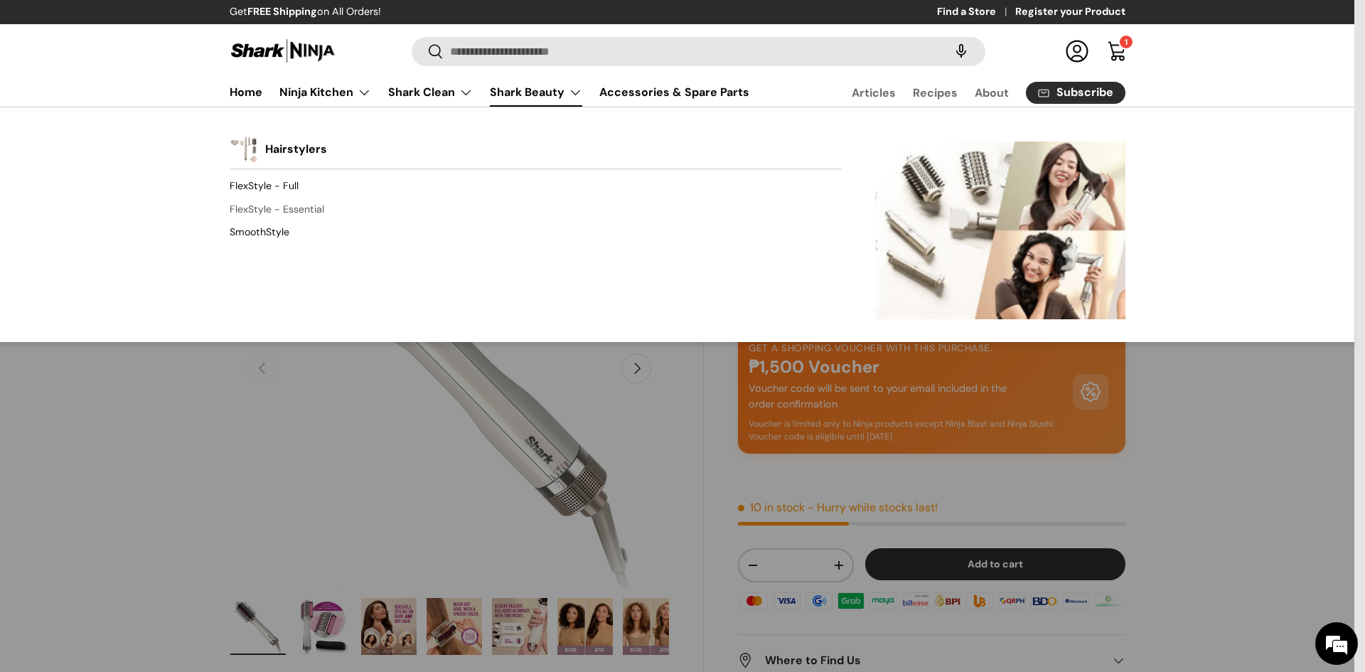
click at [288, 205] on link "FlexStyle - Essential" at bounding box center [535, 209] width 611 height 23
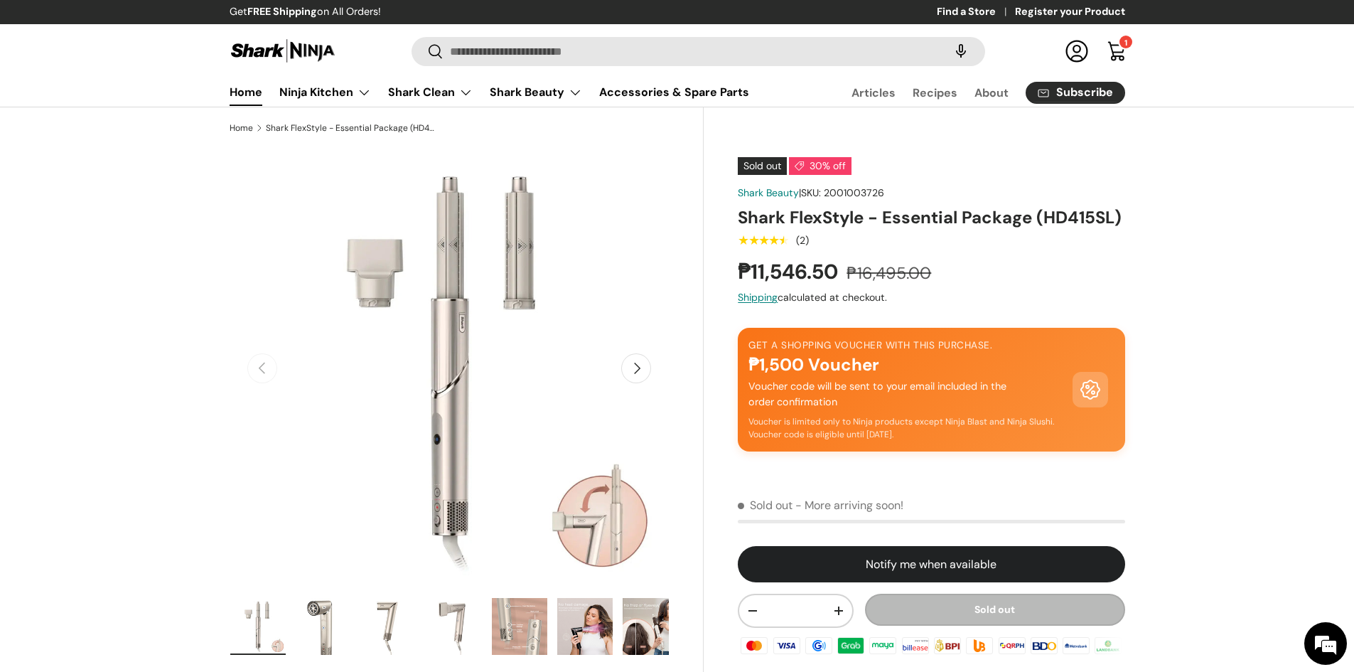
click at [254, 96] on link "Home" at bounding box center [246, 92] width 33 height 28
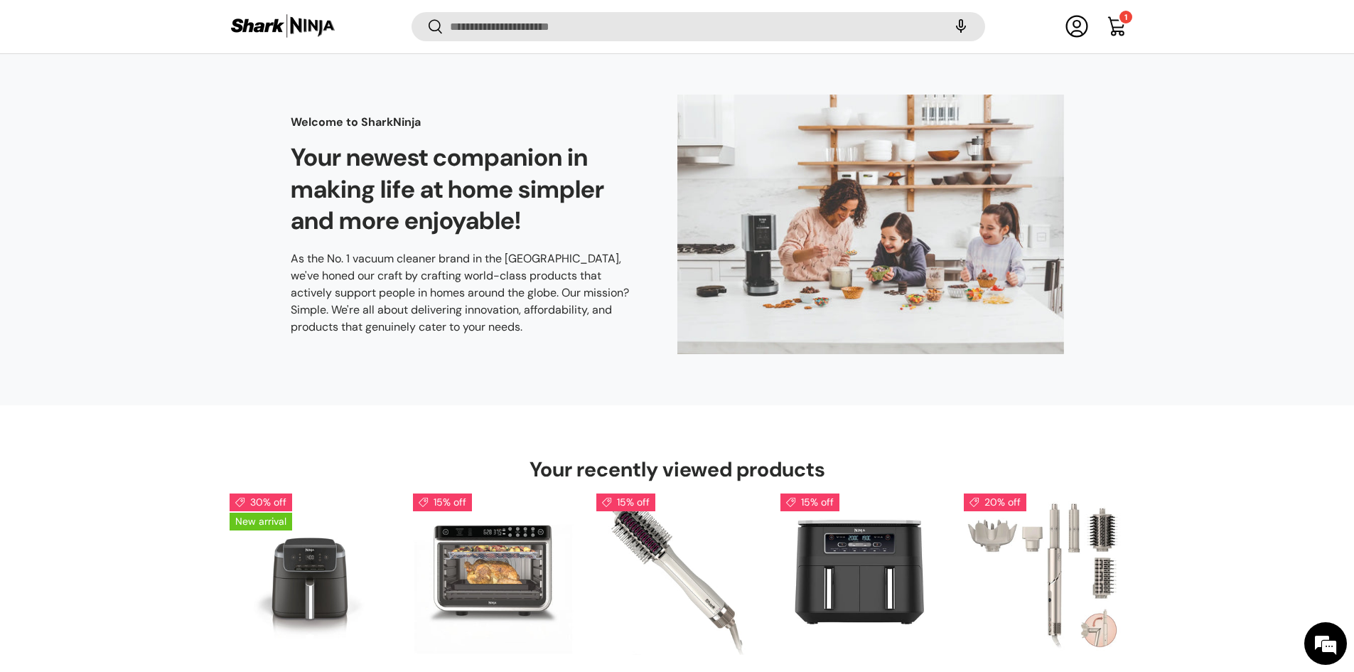
scroll to position [4378, 0]
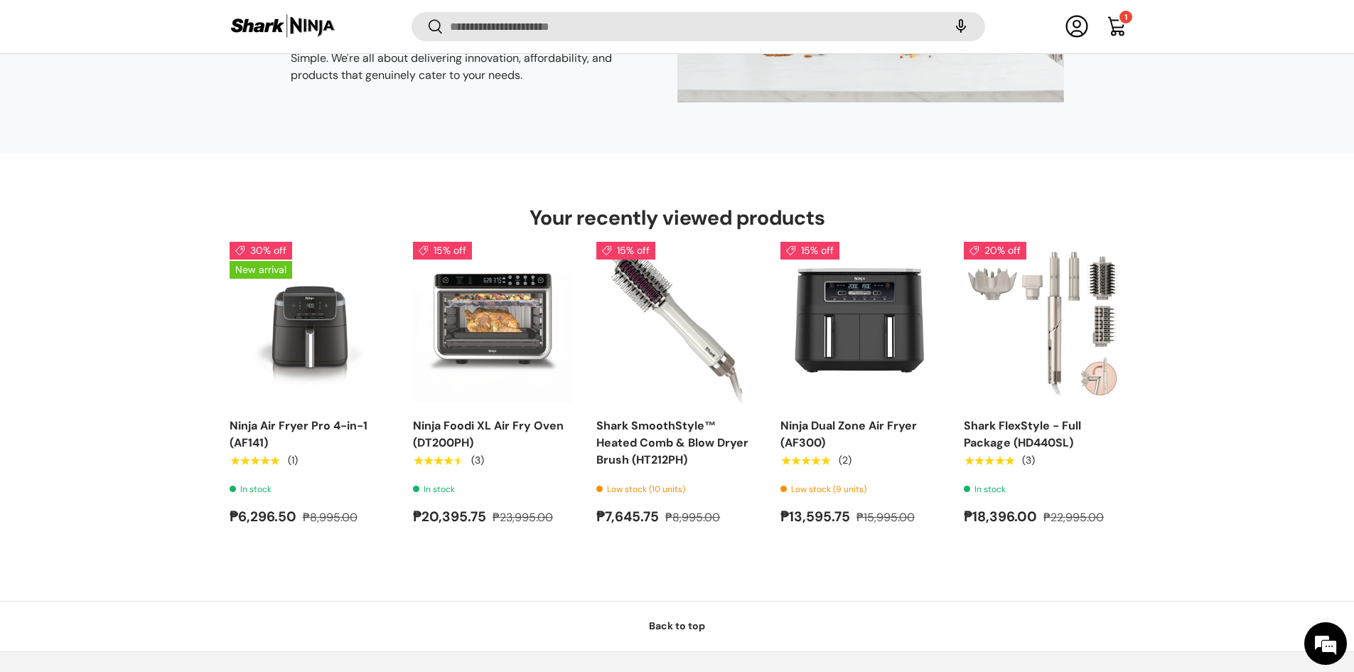
click at [1114, 32] on link "Cart 1 1 item" at bounding box center [1116, 26] width 31 height 31
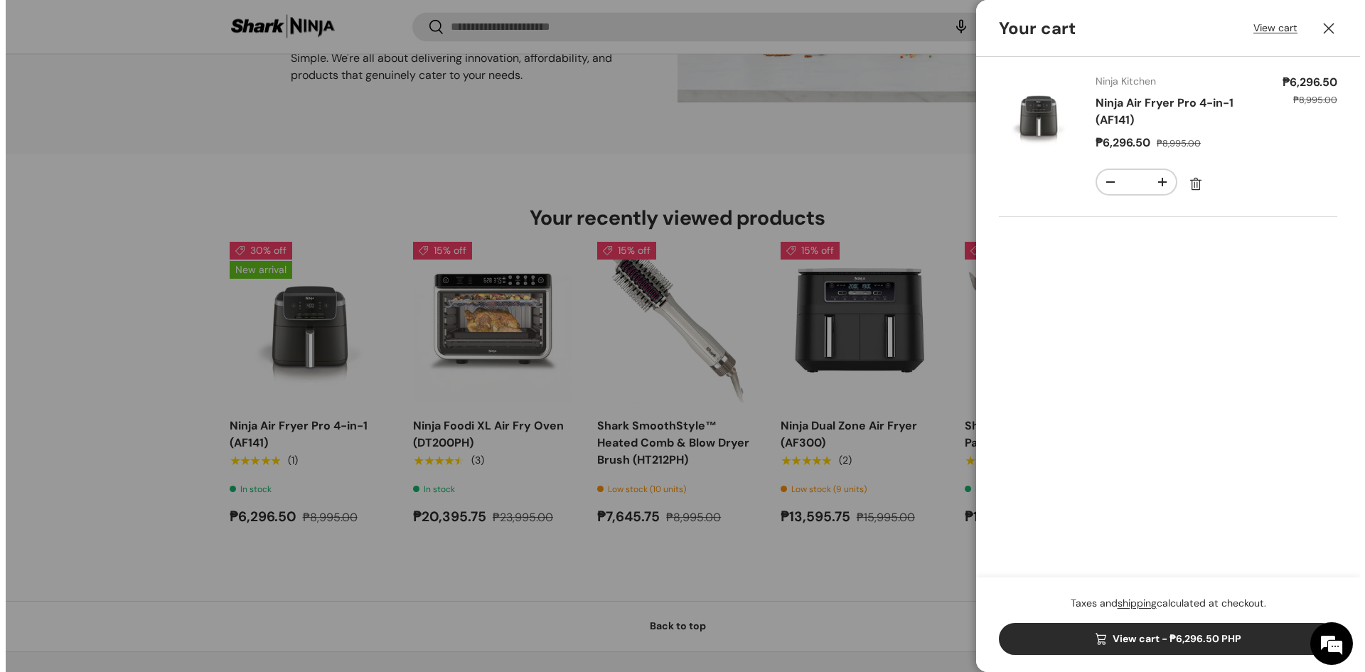
scroll to position [0, 0]
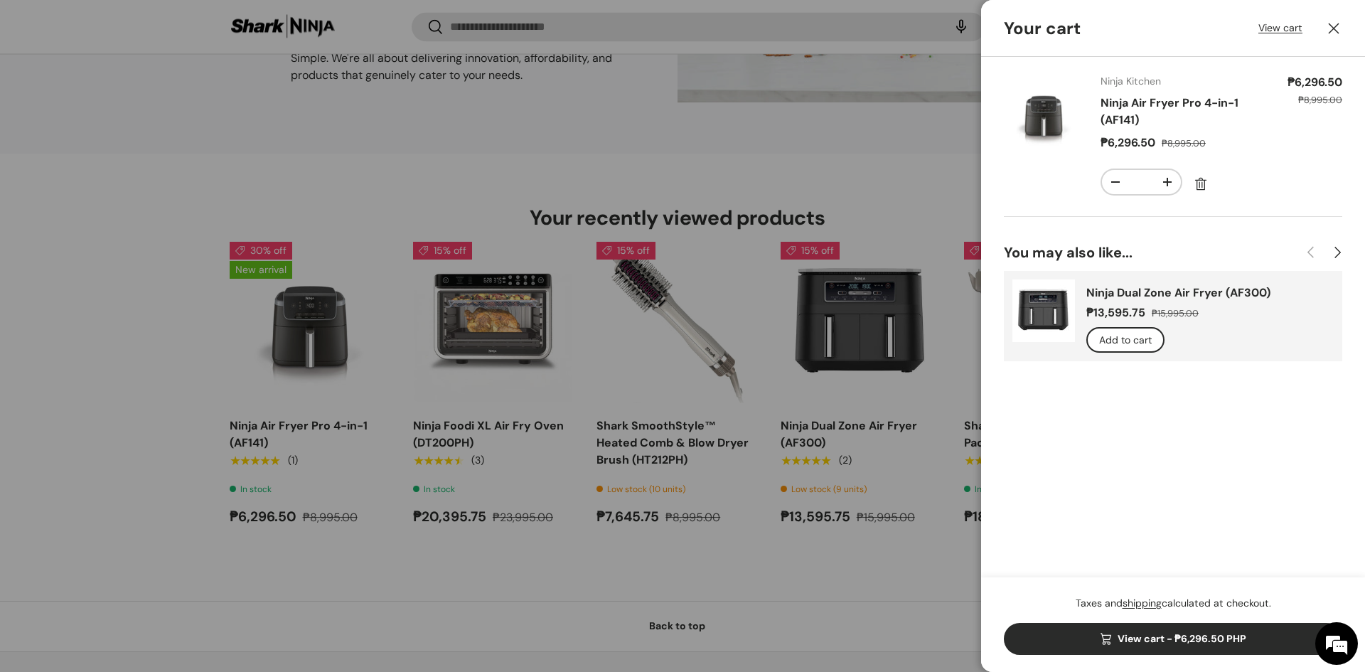
click at [1218, 646] on link "View cart - ₱6,296.50 PHP" at bounding box center [1173, 639] width 338 height 32
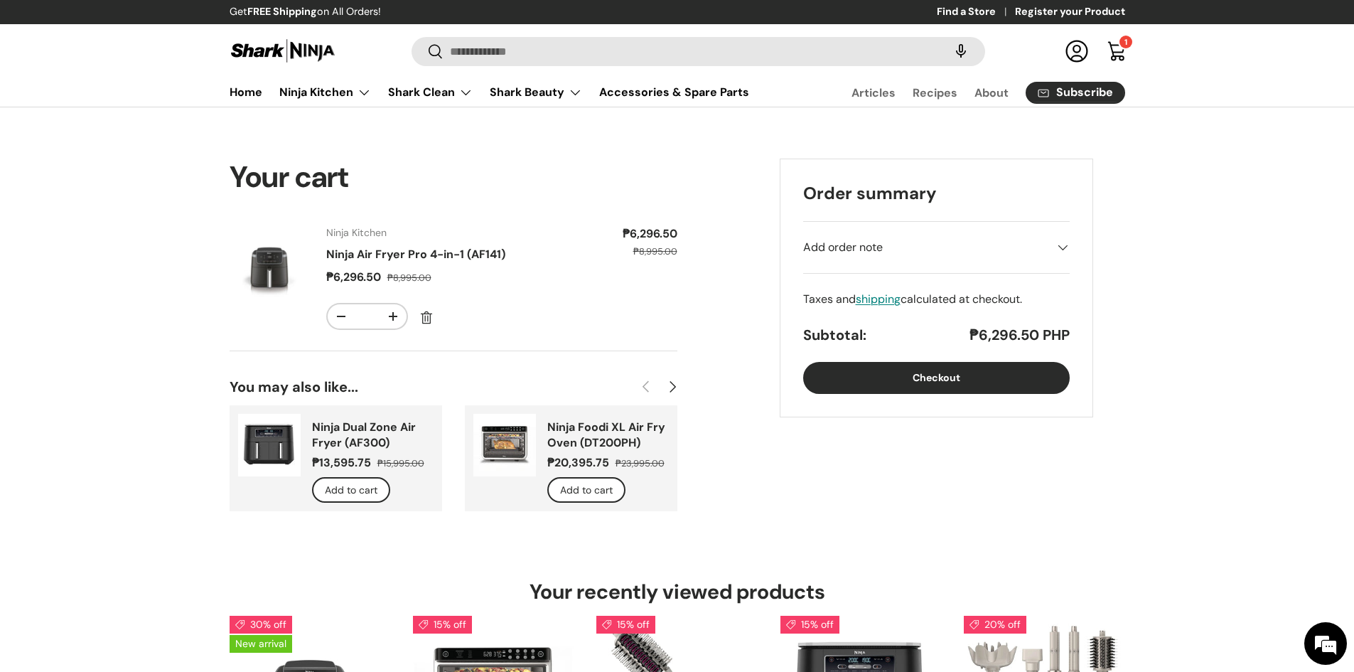
click at [1033, 245] on div "Add order note" at bounding box center [936, 247] width 267 height 17
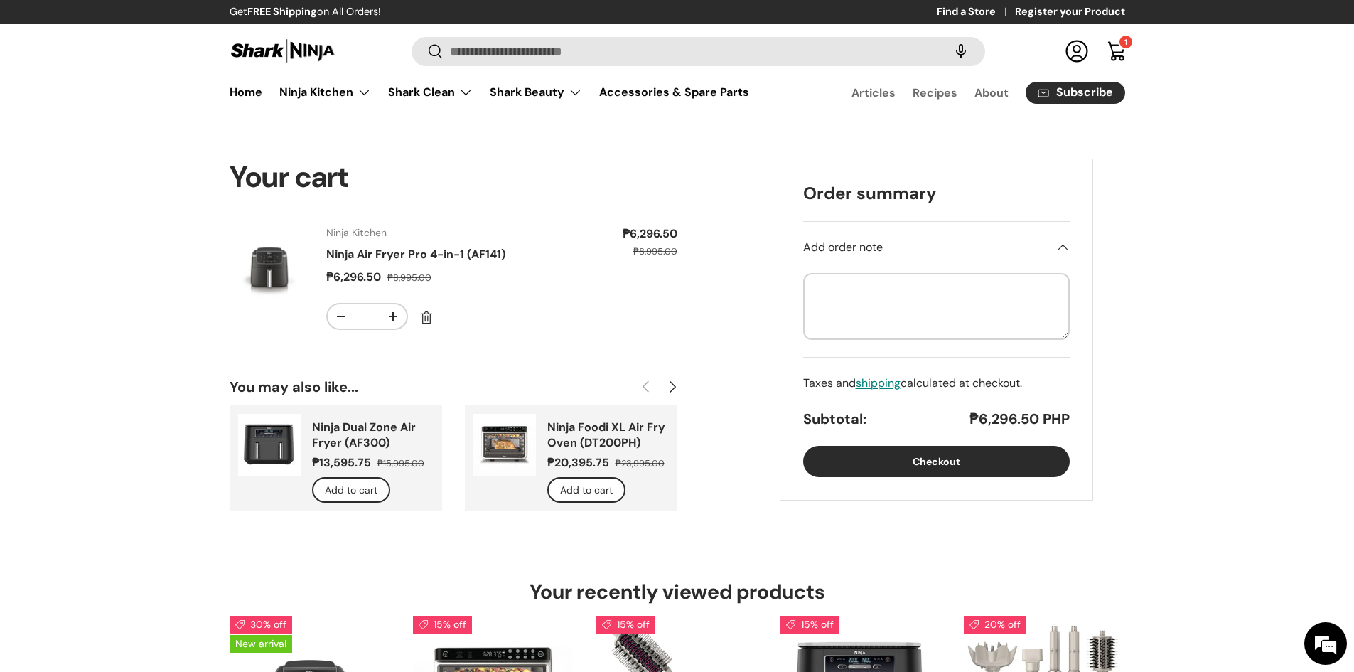
click at [1033, 245] on div "Add order note" at bounding box center [936, 247] width 267 height 17
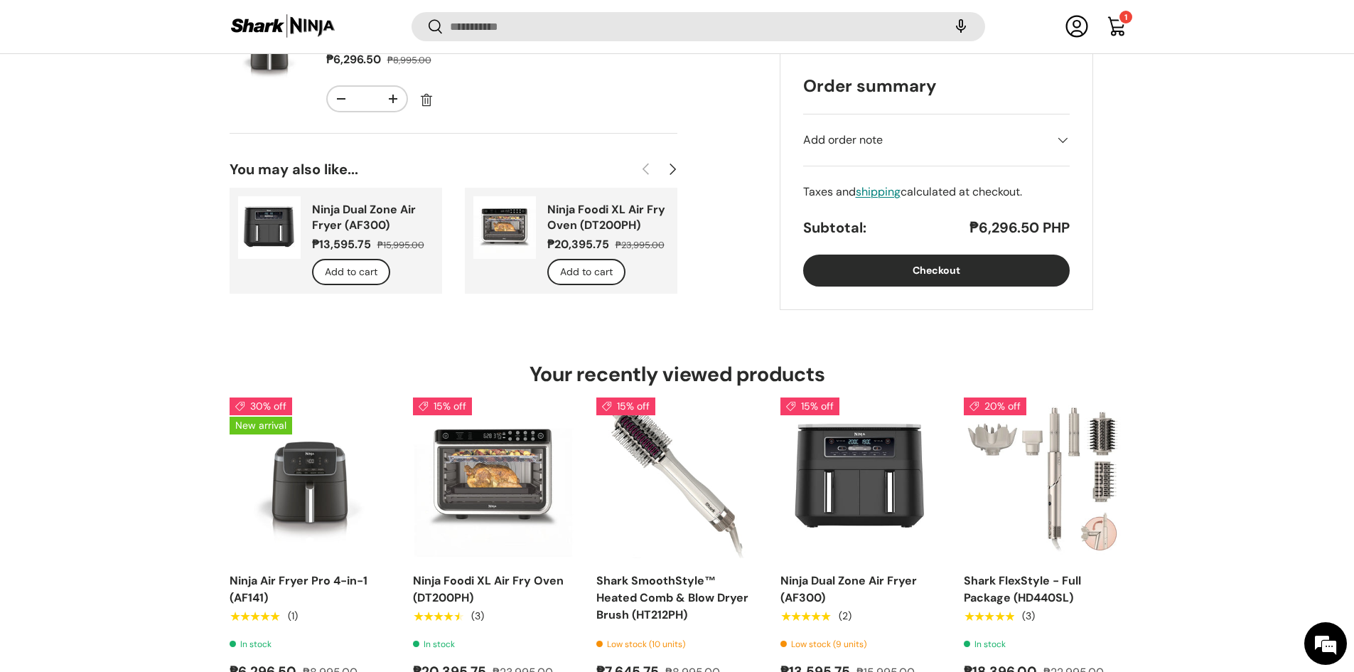
scroll to position [185, 0]
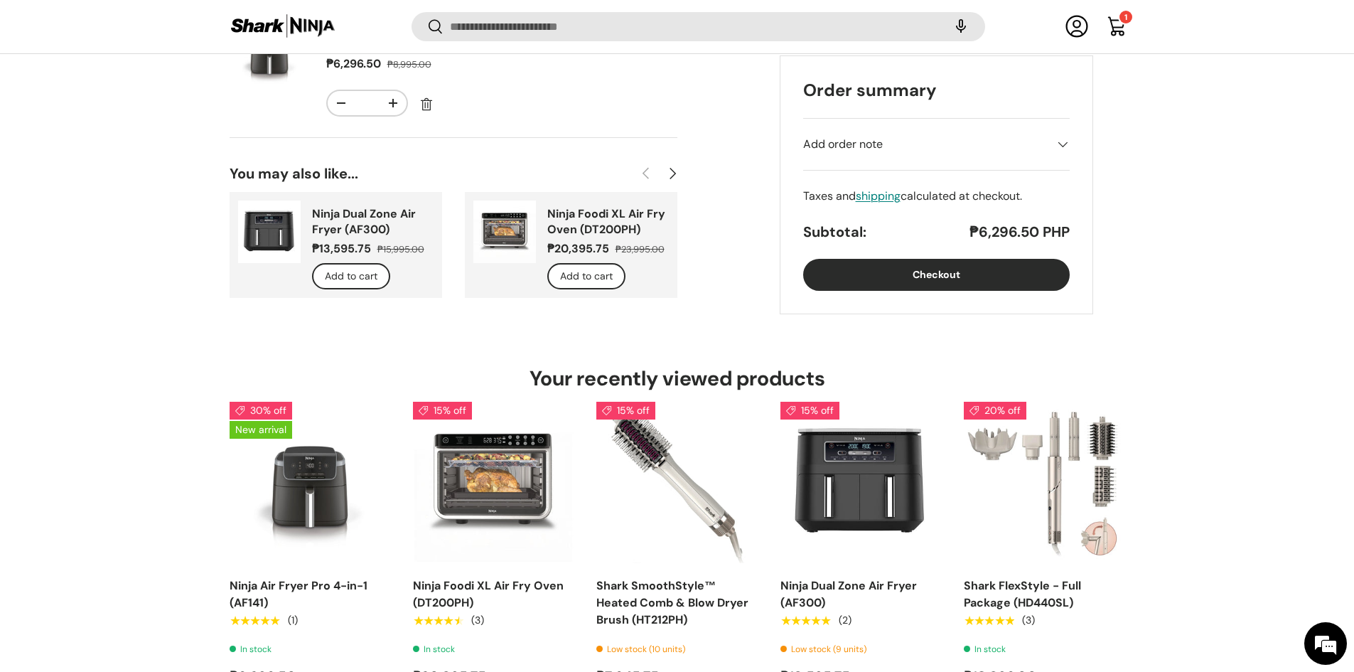
click at [960, 275] on button "Checkout" at bounding box center [936, 275] width 267 height 32
